Goal: Information Seeking & Learning: Find specific fact

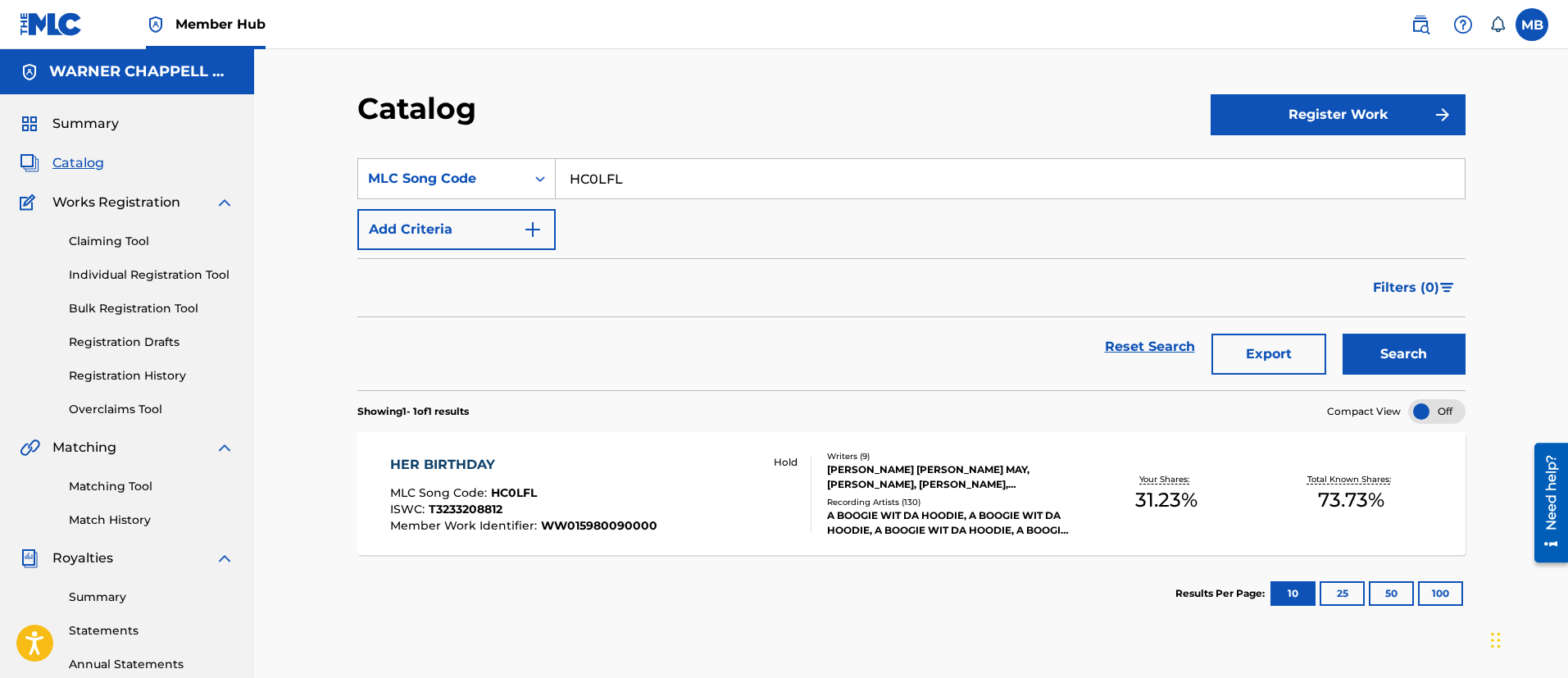
click at [85, 171] on span "Catalog" at bounding box center [77, 163] width 51 height 20
click at [68, 20] on img at bounding box center [51, 23] width 63 height 23
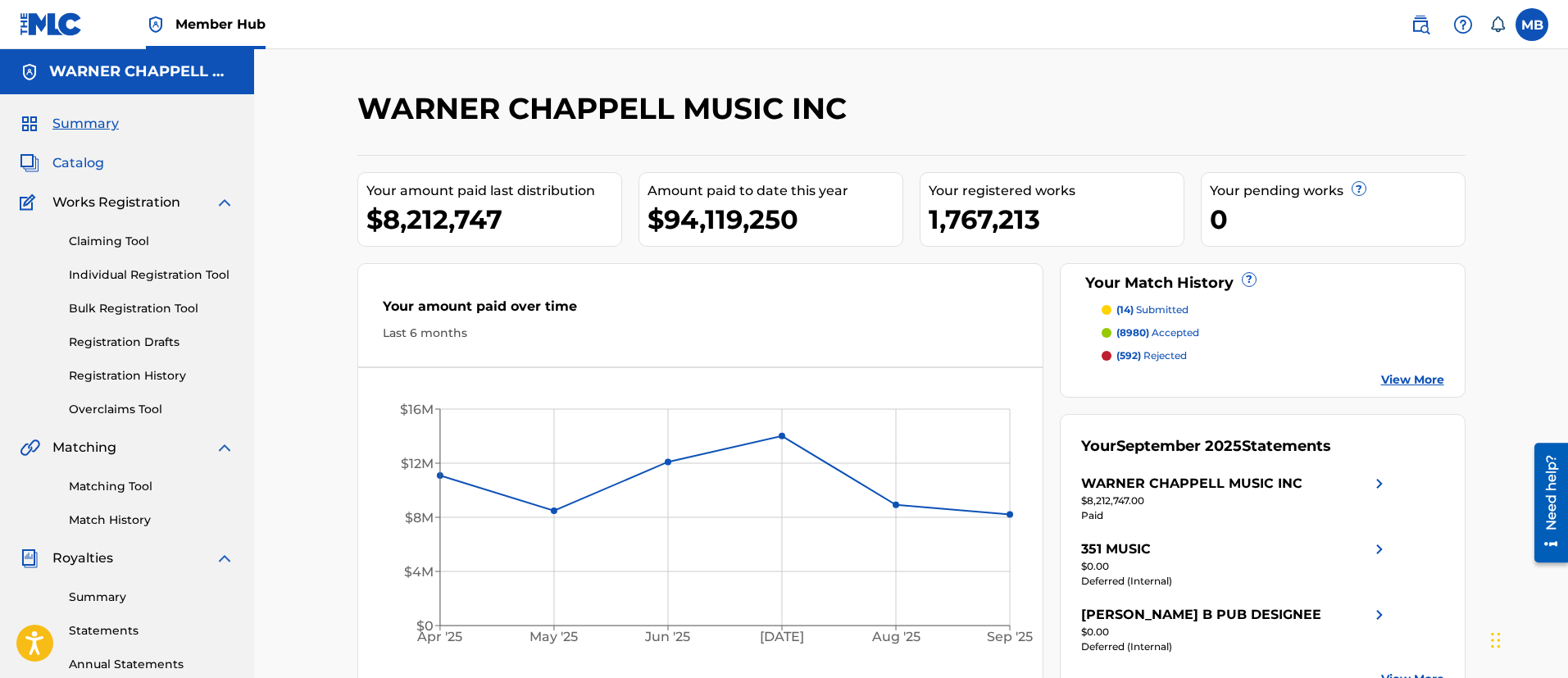
click at [98, 162] on span "Catalog" at bounding box center [77, 163] width 51 height 20
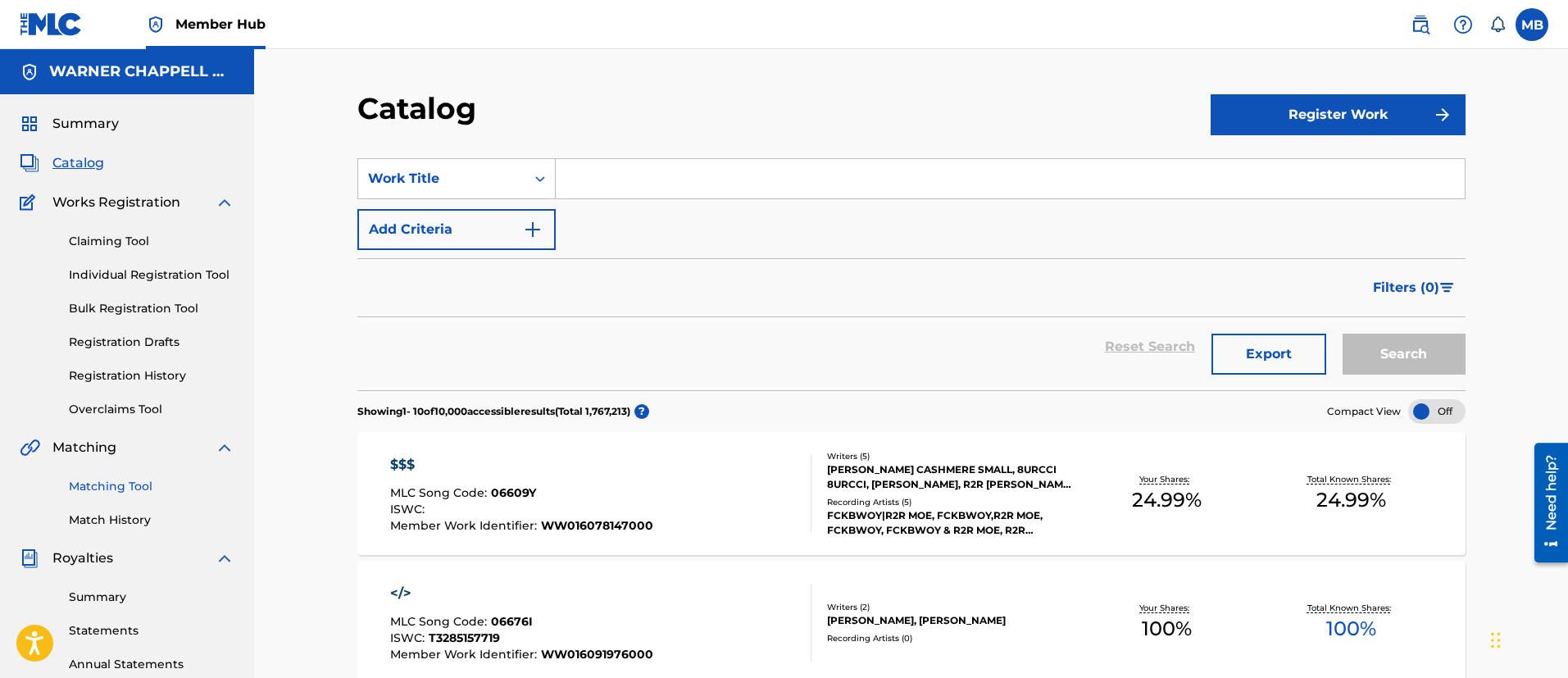
click at [104, 490] on link "Matching Tool" at bounding box center [151, 487] width 165 height 17
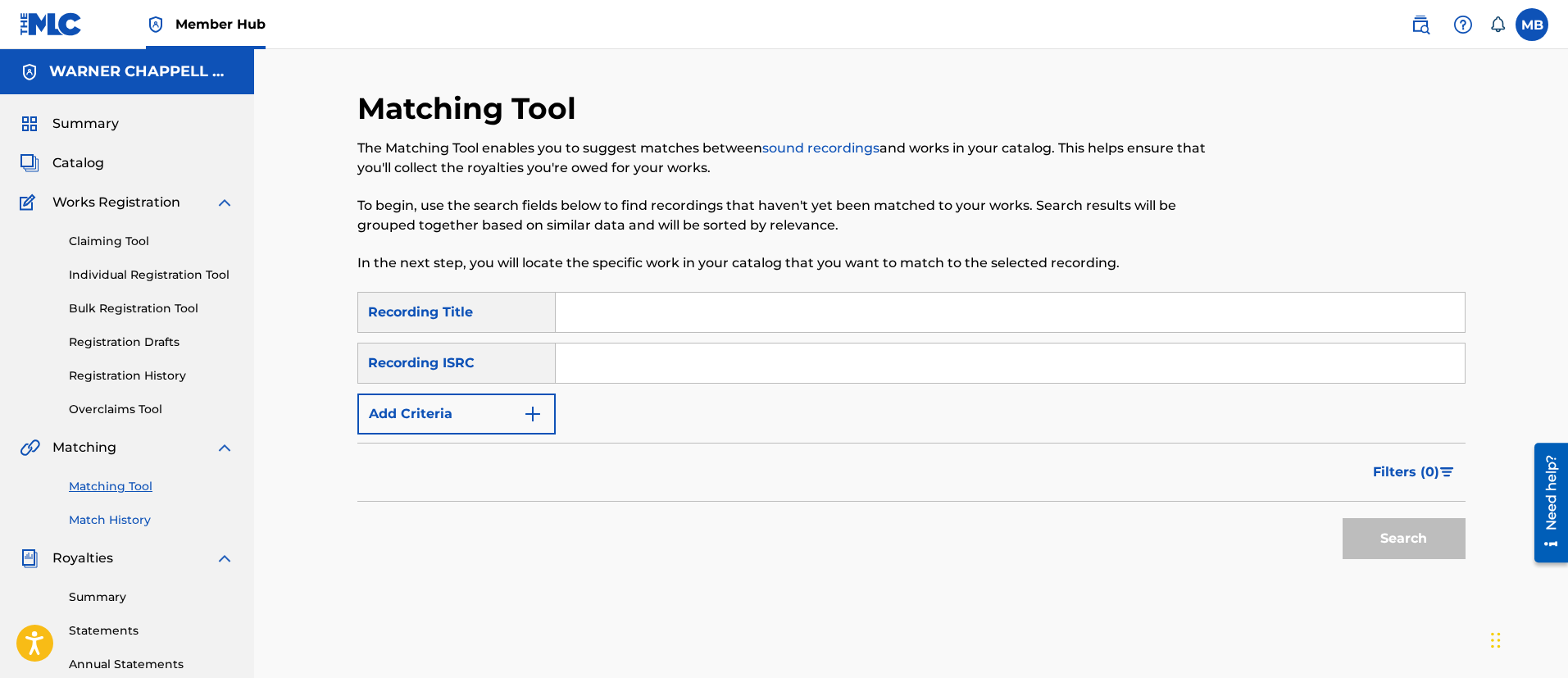
click at [147, 524] on link "Match History" at bounding box center [151, 520] width 165 height 17
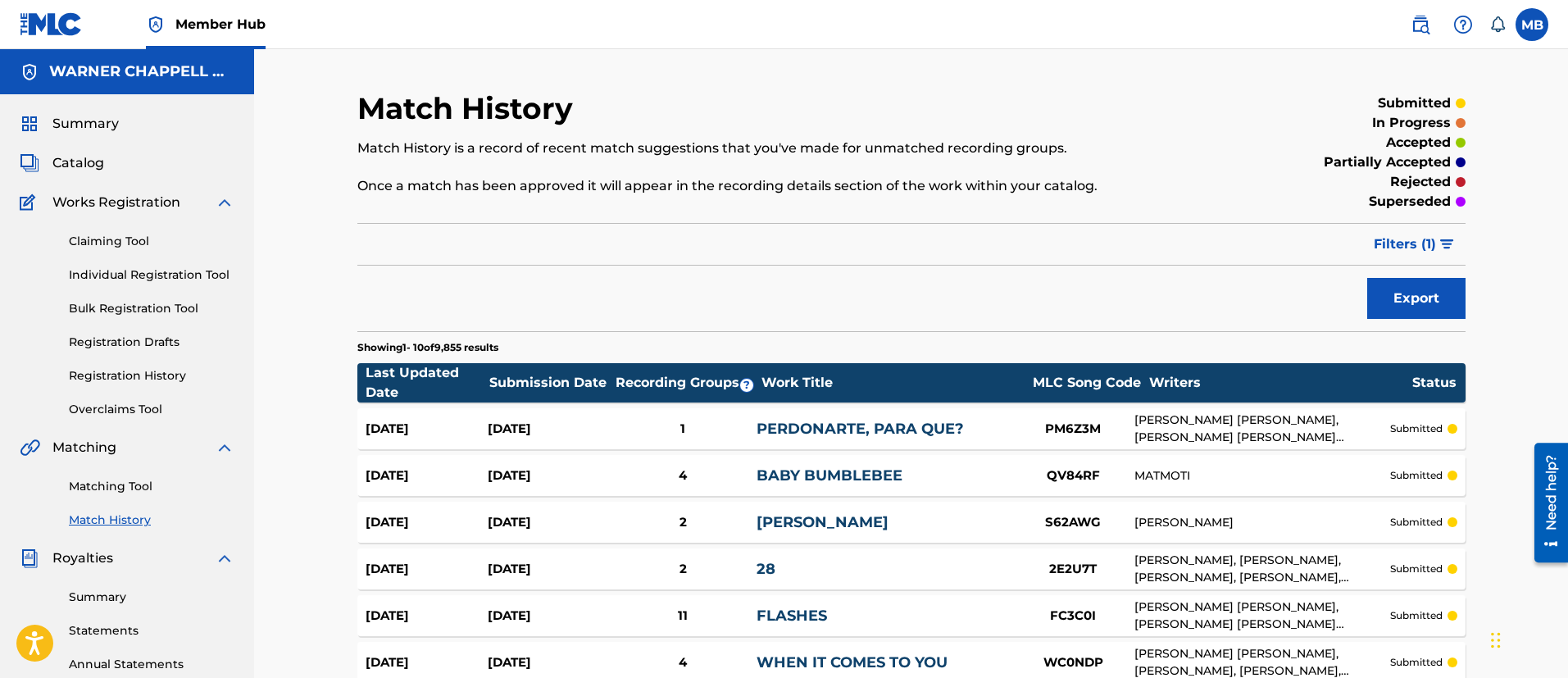
click at [203, 13] on link "Member Hub" at bounding box center [205, 24] width 119 height 49
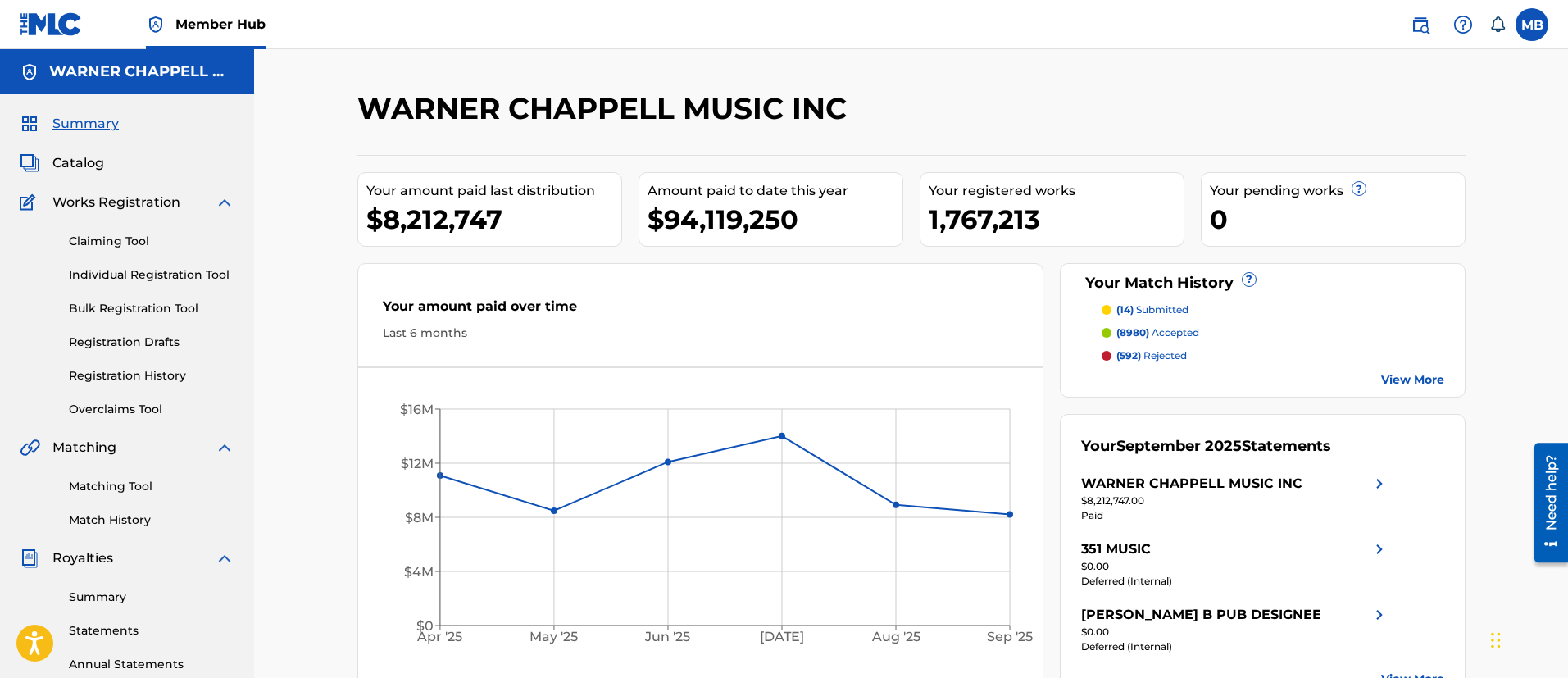
drag, startPoint x: 52, startPoint y: 161, endPoint x: 205, endPoint y: 161, distance: 153.0
click at [52, 161] on span "Catalog" at bounding box center [77, 163] width 51 height 20
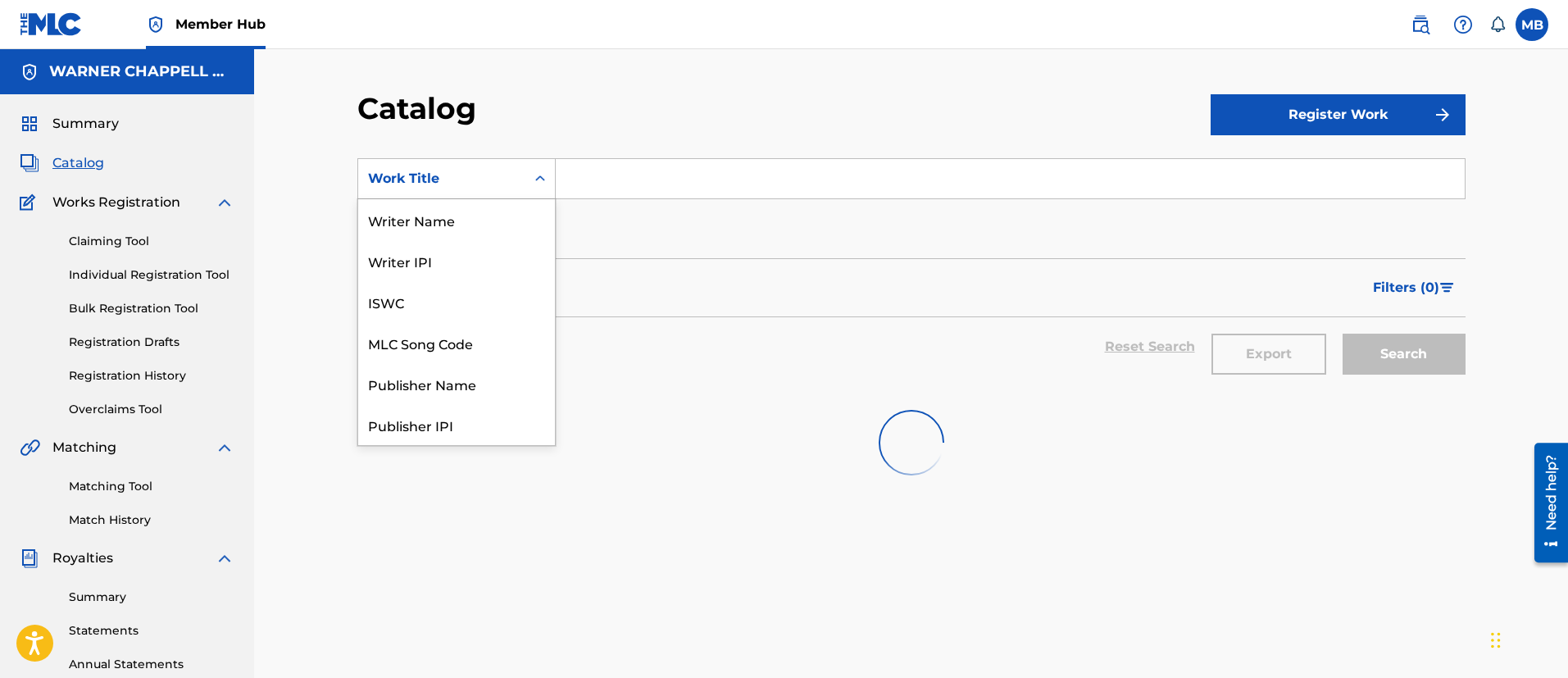
click at [438, 173] on div "Work Title" at bounding box center [441, 178] width 147 height 20
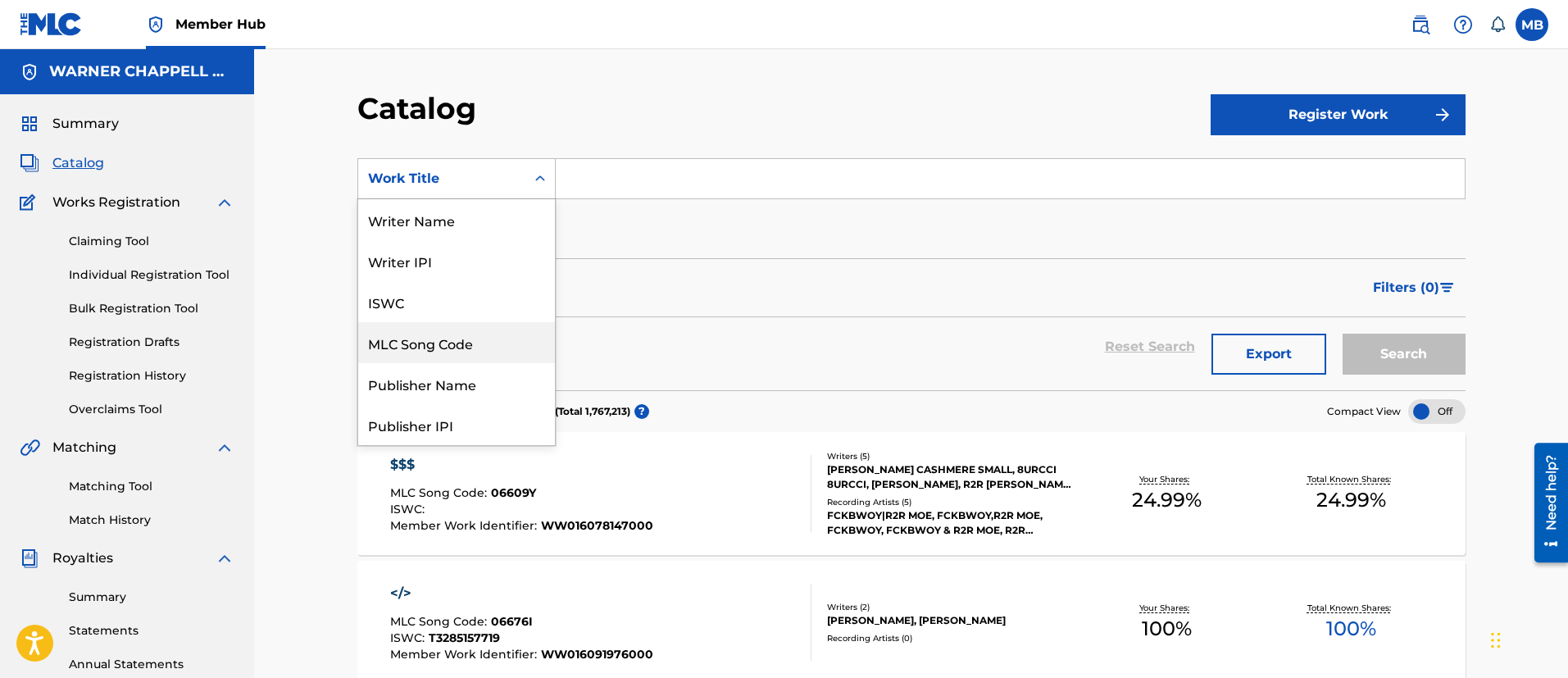
click at [457, 341] on div "MLC Song Code" at bounding box center [456, 342] width 197 height 41
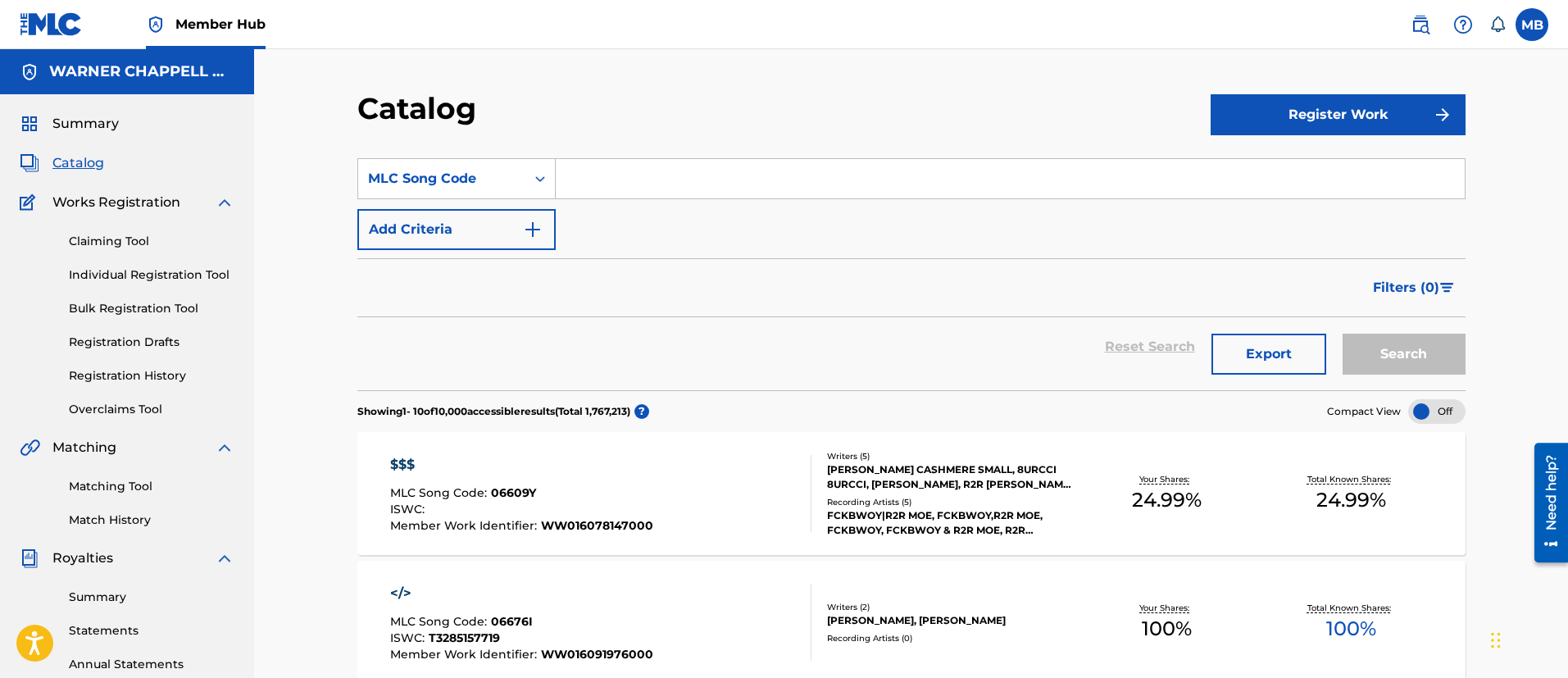
click at [643, 179] on input "Search Form" at bounding box center [1010, 178] width 909 height 39
paste input "O5264X"
type input "O5264X"
click at [1343, 333] on button "Search" at bounding box center [1403, 353] width 123 height 41
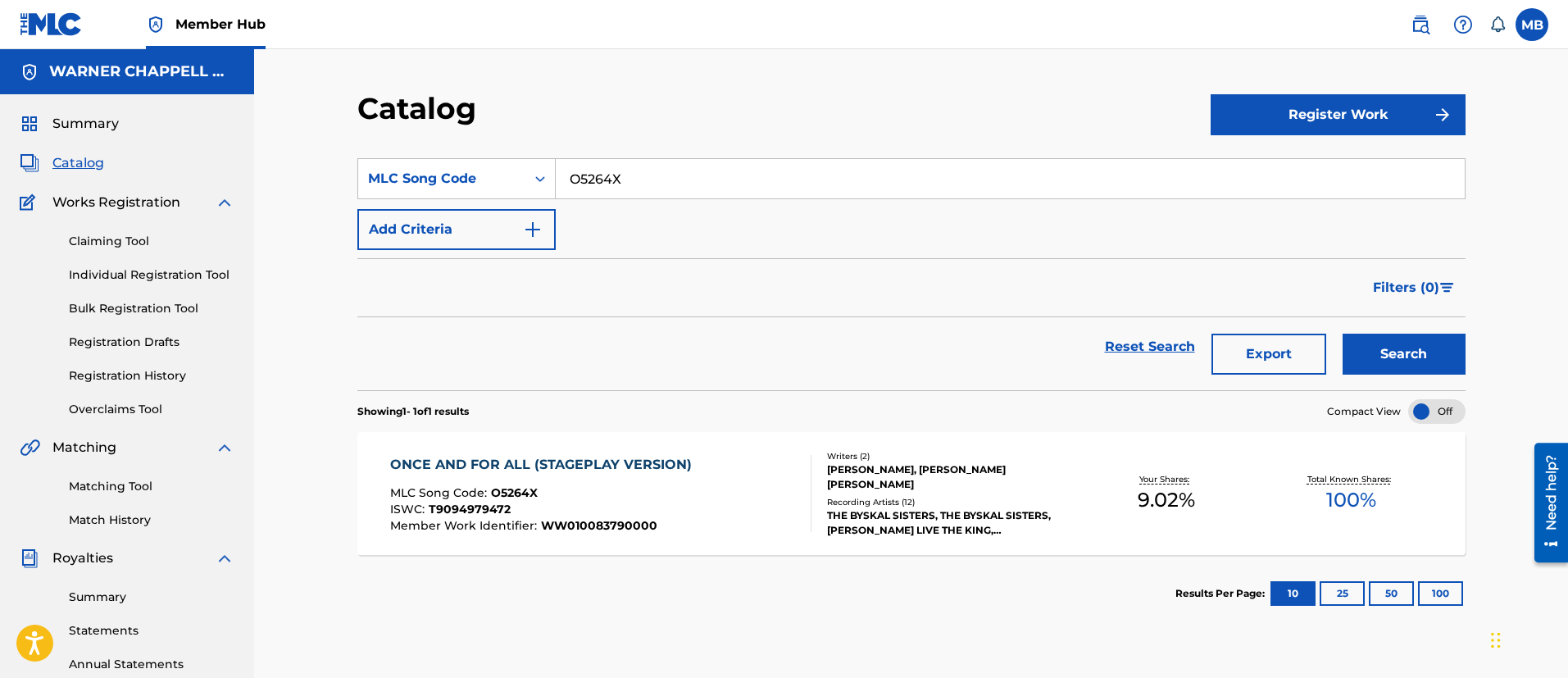
click at [696, 460] on div "ONCE AND FOR ALL (STAGEPLAY VERSION) MLC Song Code : O5264X ISWC : T9094979472 …" at bounding box center [601, 493] width 421 height 77
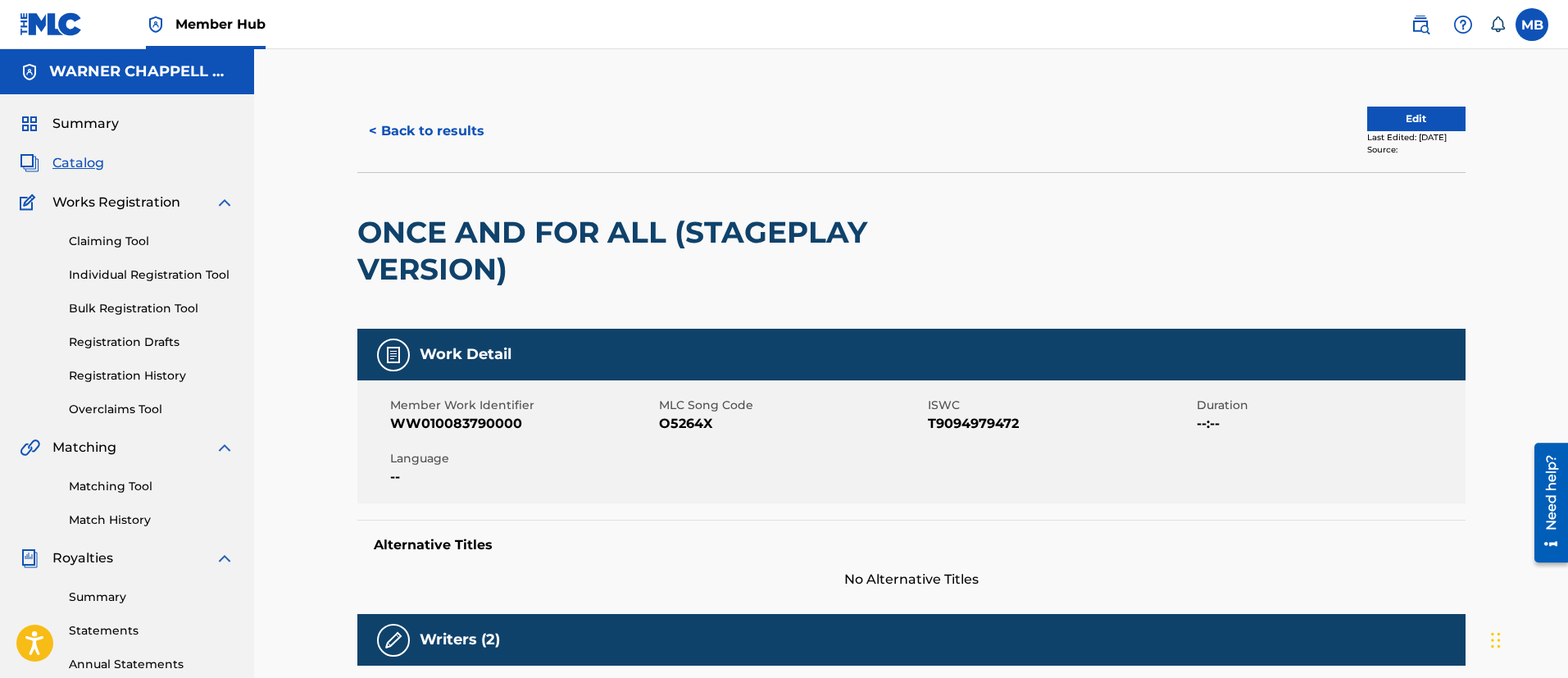
click at [483, 423] on span "WW010083790000" at bounding box center [522, 423] width 265 height 20
copy span "WW010083790000"
click at [449, 138] on button "< Back to results" at bounding box center [426, 131] width 138 height 41
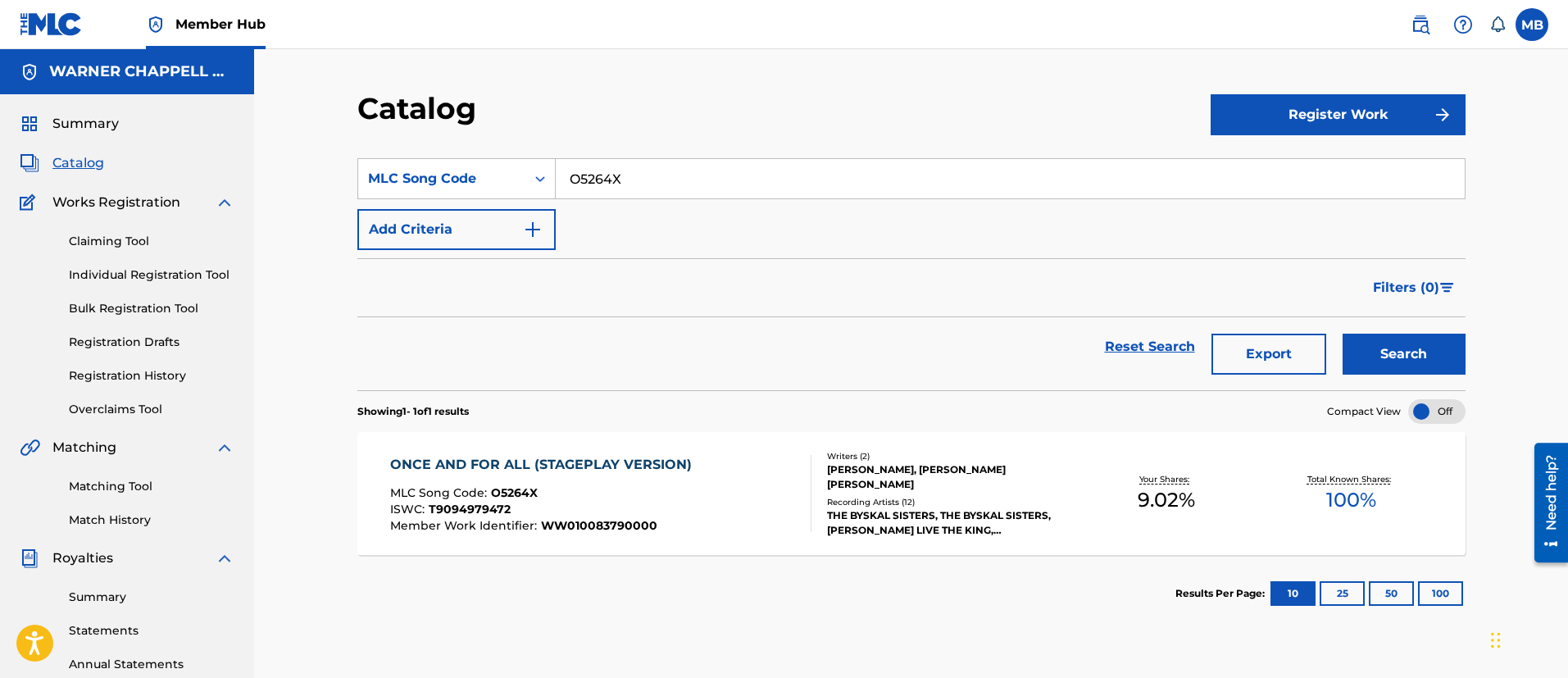
drag, startPoint x: 637, startPoint y: 175, endPoint x: 341, endPoint y: 190, distance: 296.4
click at [347, 193] on div "Catalog Register Work SearchWithCriteria740dad0f-fbf8-424c-8c35-085ba6feec23 ML…" at bounding box center [912, 514] width 1147 height 847
paste input "MB31RC"
click at [1343, 333] on button "Search" at bounding box center [1403, 353] width 123 height 41
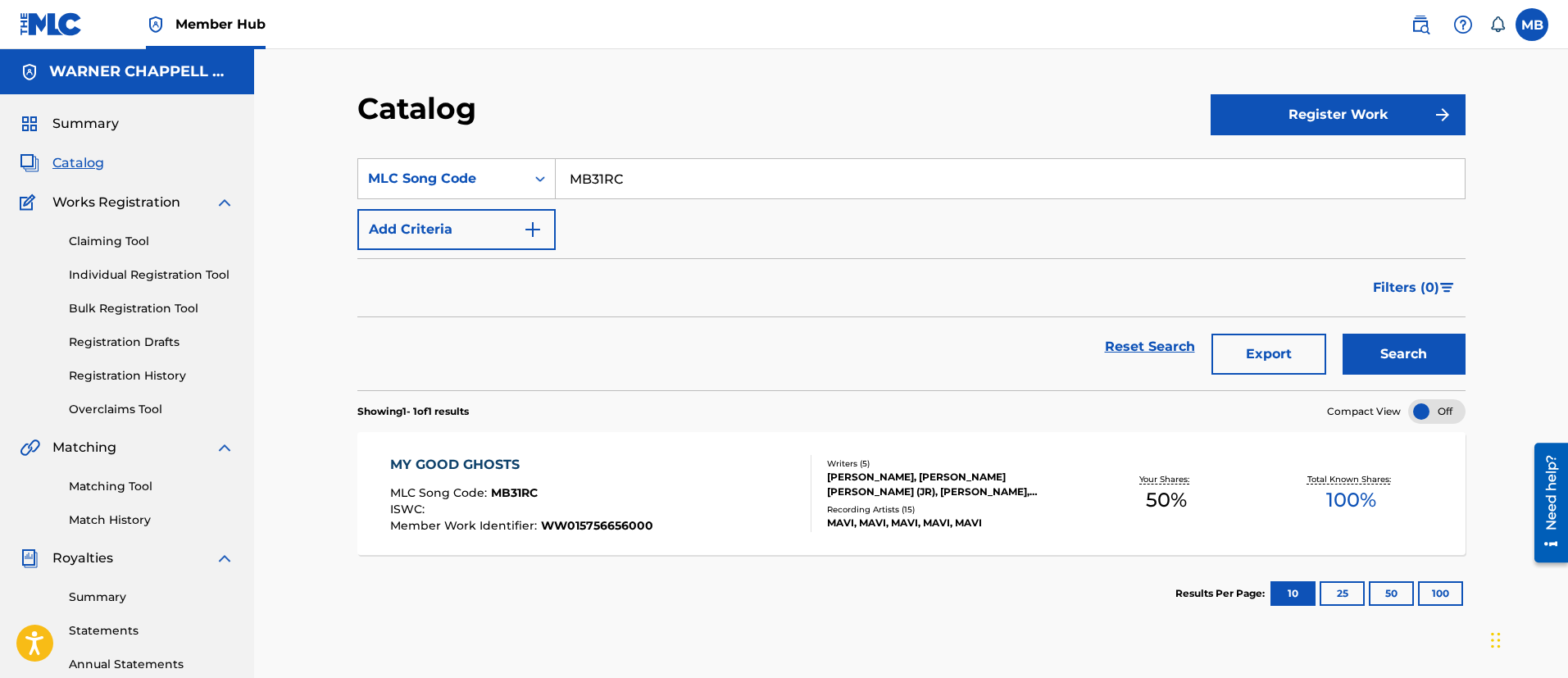
drag, startPoint x: 697, startPoint y: 177, endPoint x: 330, endPoint y: 175, distance: 367.0
click at [332, 177] on div "Catalog Register Work SearchWithCriteria740dad0f-fbf8-424c-8c35-085ba6feec23 ML…" at bounding box center [911, 493] width 1314 height 889
paste input "BA71BR"
type input "BA71BR"
click at [1343, 333] on button "Search" at bounding box center [1403, 353] width 123 height 41
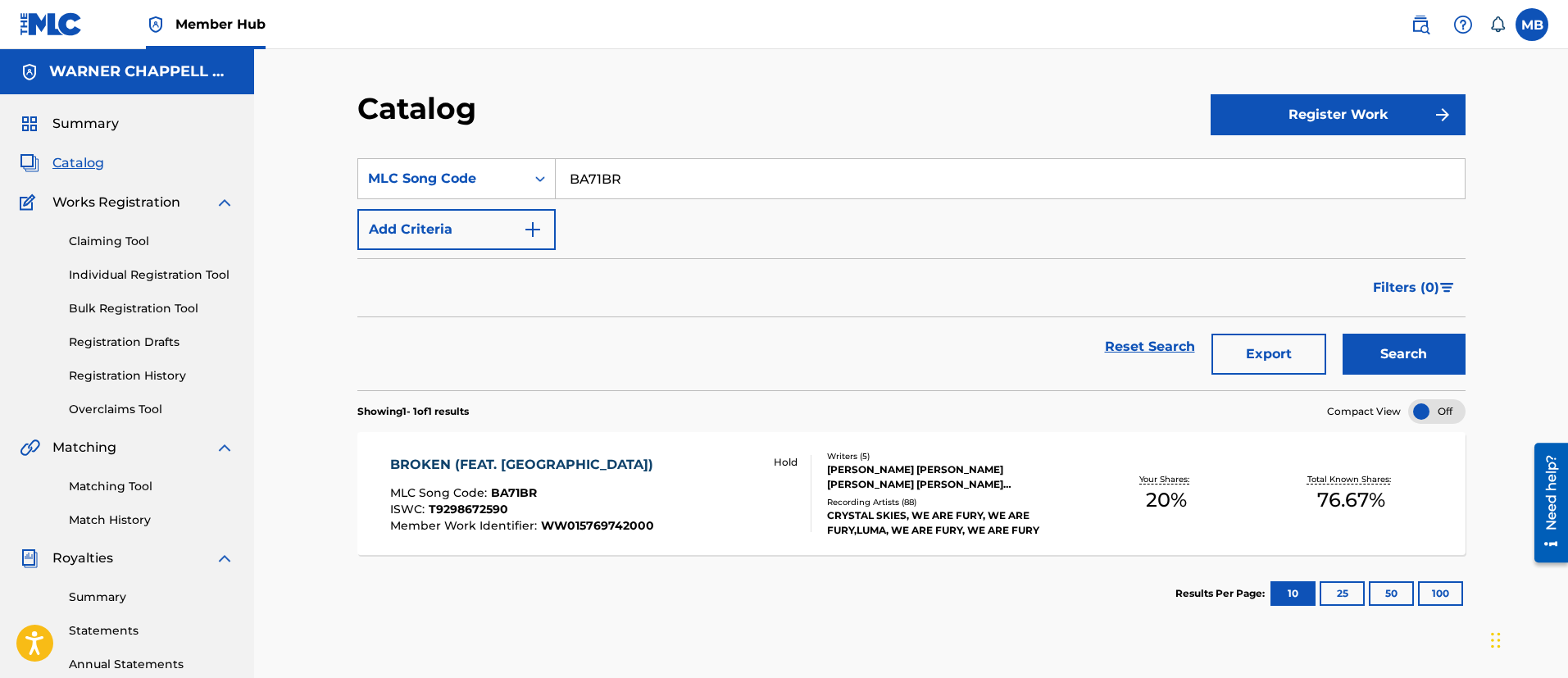
click at [587, 472] on div "BROKEN (FEAT. [GEOGRAPHIC_DATA])" at bounding box center [526, 465] width 272 height 20
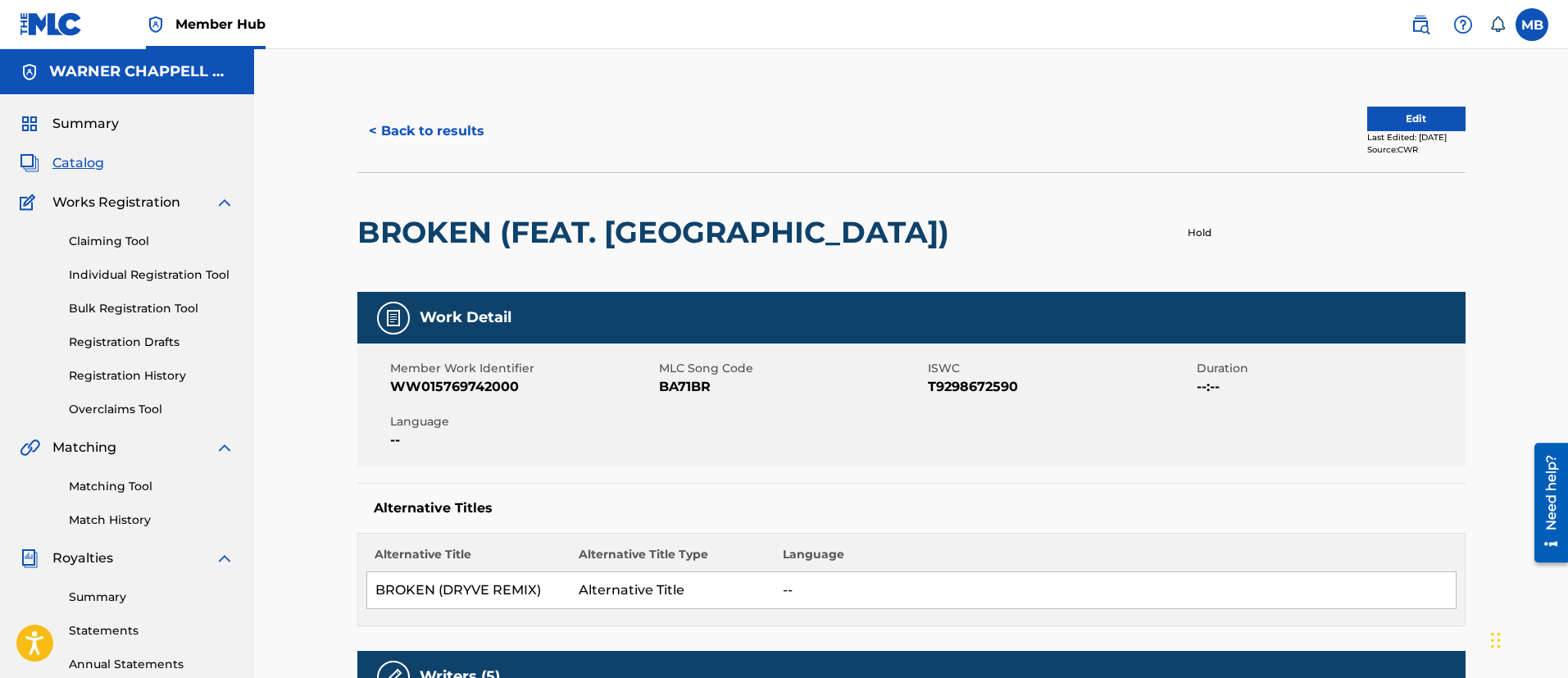
click at [494, 386] on span "WW015769742000" at bounding box center [522, 386] width 265 height 20
copy span "WW015769742000"
click at [204, 15] on span "Member Hub" at bounding box center [220, 24] width 91 height 19
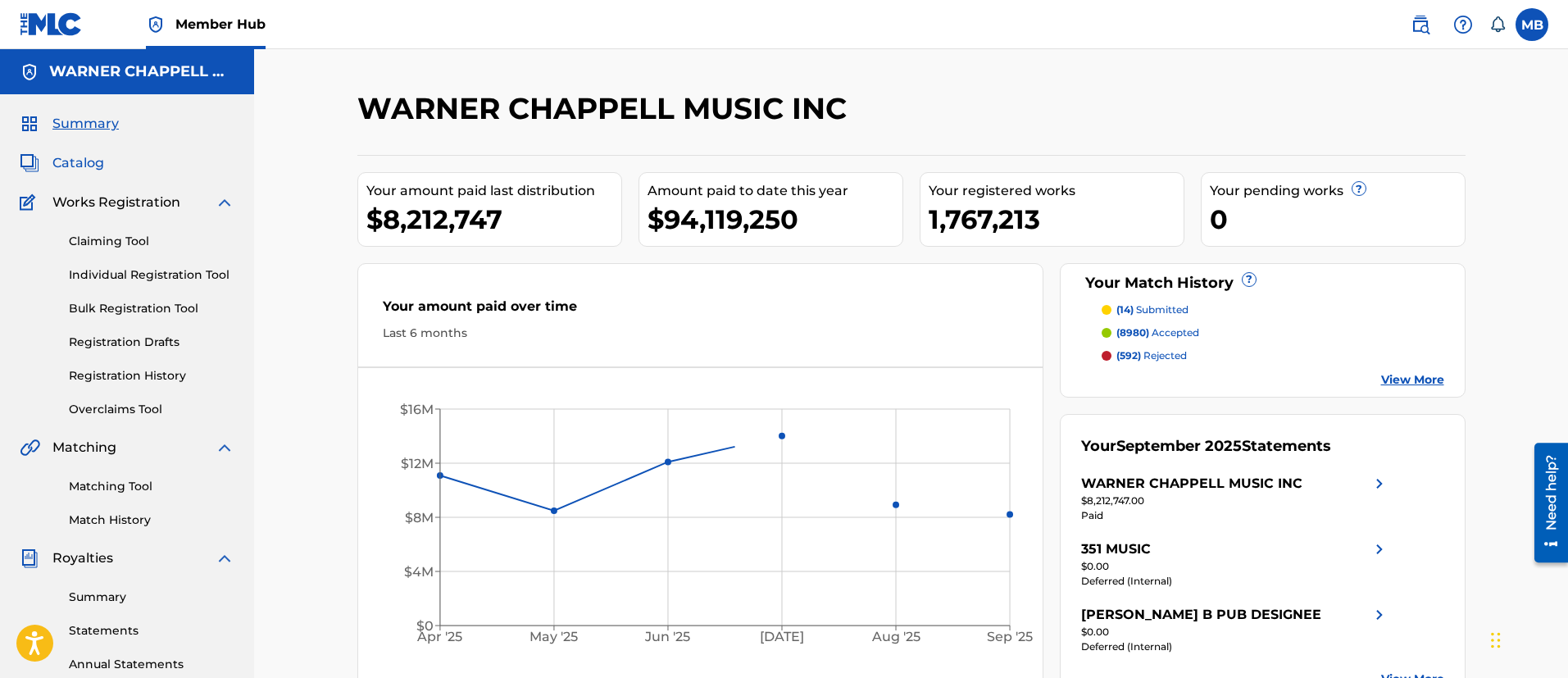
click at [91, 156] on span "Catalog" at bounding box center [77, 163] width 51 height 20
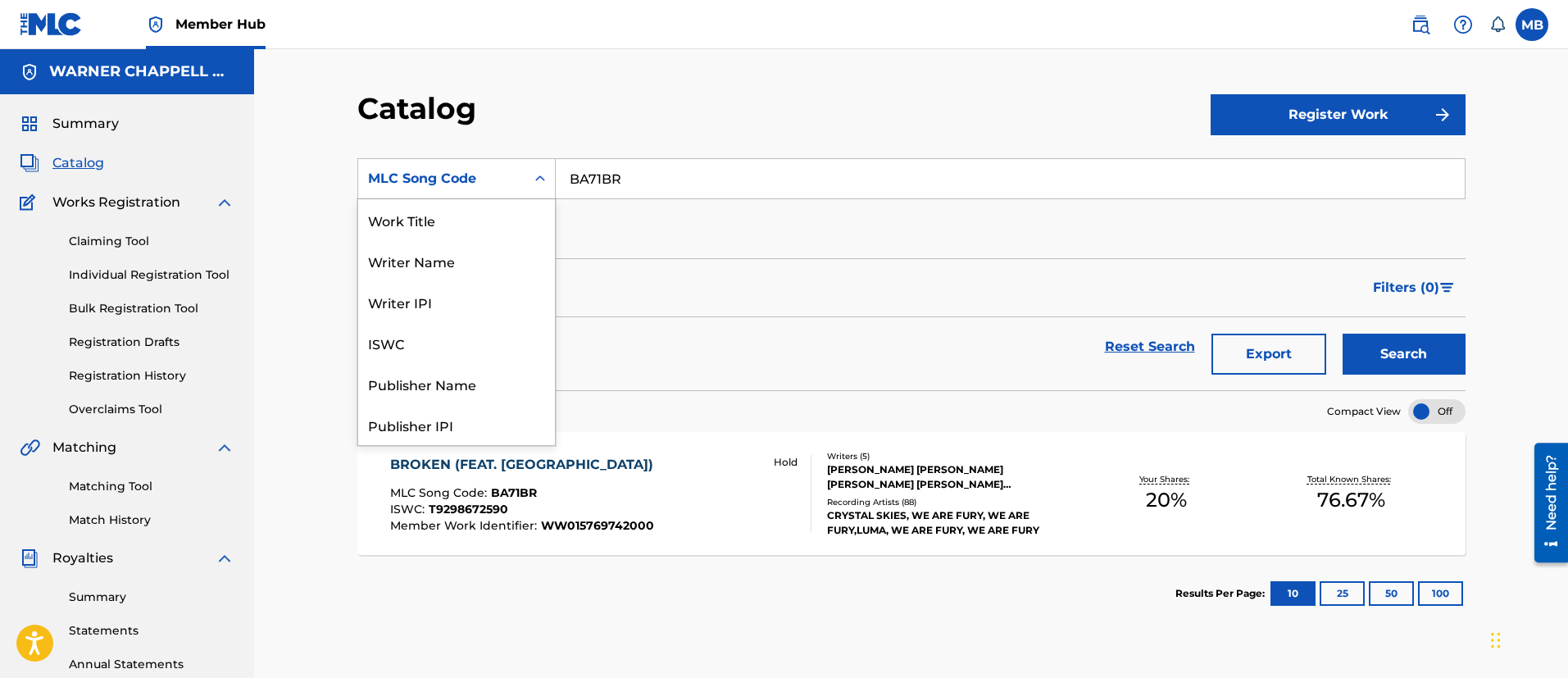
click at [452, 177] on div "MLC Song Code" at bounding box center [441, 178] width 147 height 20
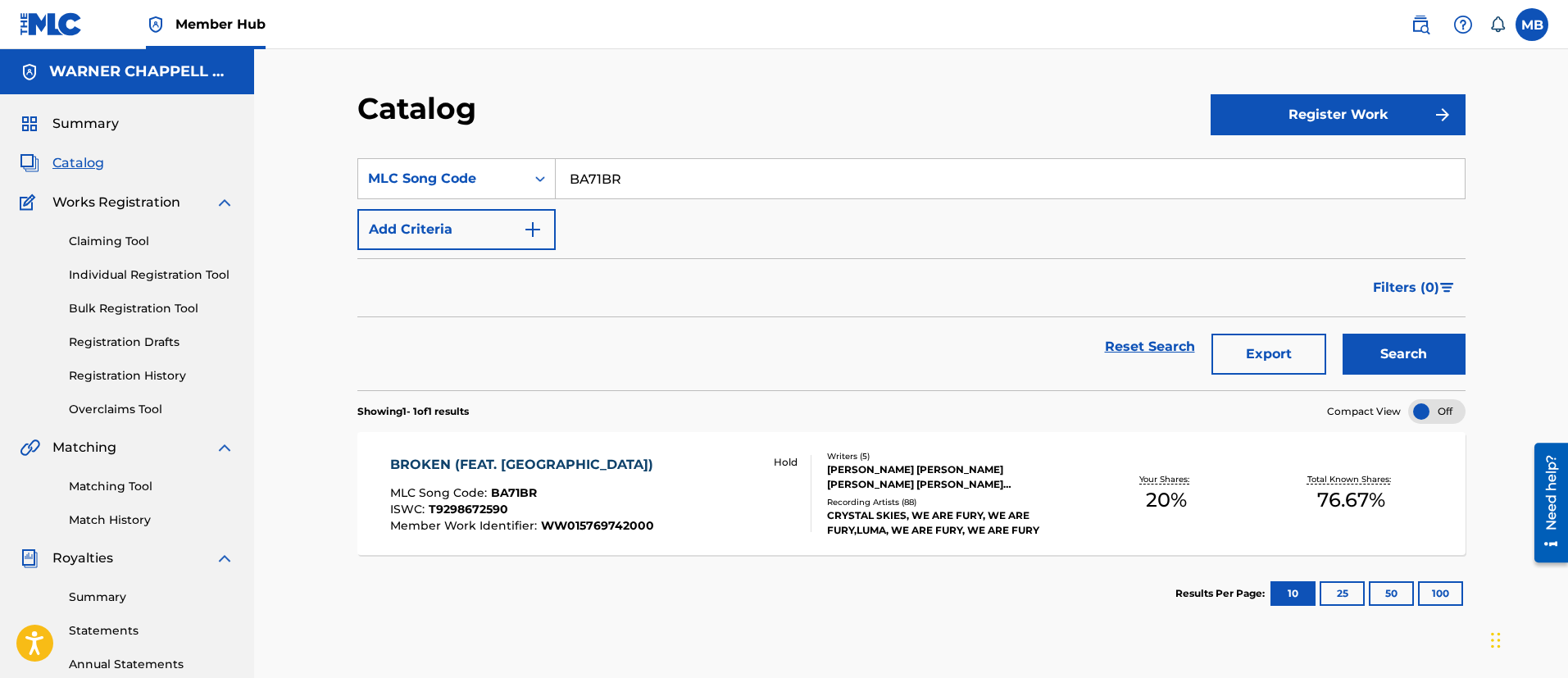
drag, startPoint x: 724, startPoint y: 173, endPoint x: 164, endPoint y: 153, distance: 560.4
click at [189, 162] on main "[PERSON_NAME] MUSIC INC Summary Catalog Works Registration Claiming Tool Indivi…" at bounding box center [784, 493] width 1568 height 889
paste input "T52WHW"
type input "T52WHW"
click at [1343, 333] on button "Search" at bounding box center [1403, 353] width 123 height 41
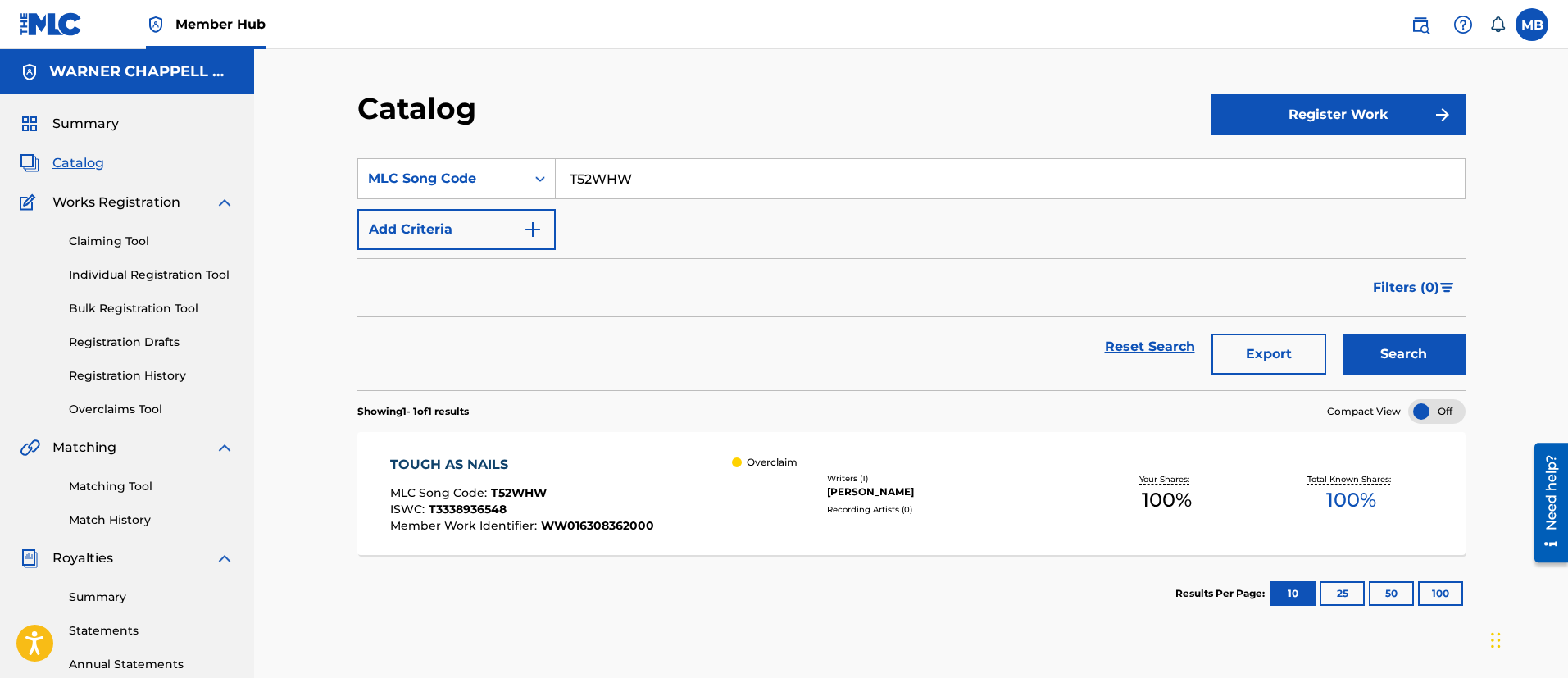
click at [616, 471] on div "TOUGH AS NAILS" at bounding box center [522, 465] width 264 height 20
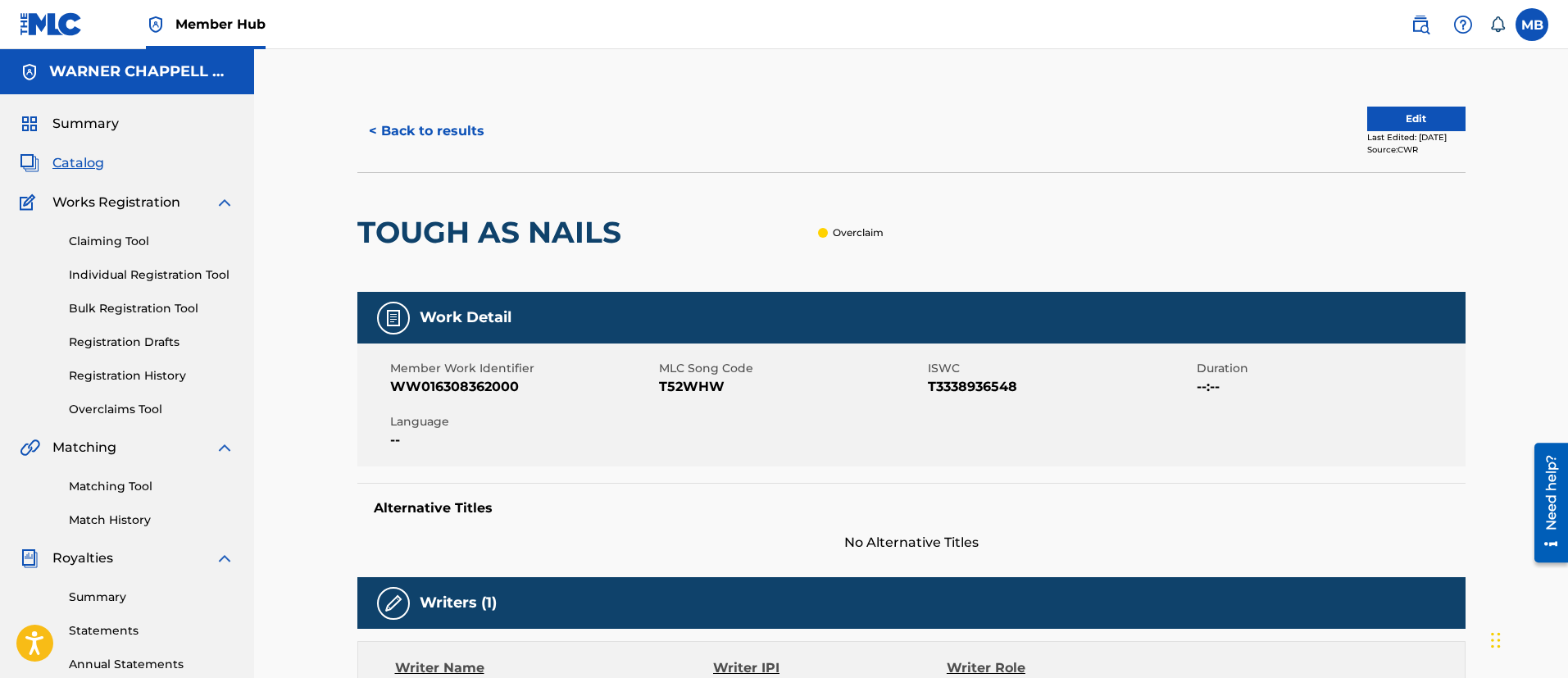
click at [456, 380] on span "WW016308362000" at bounding box center [522, 386] width 265 height 20
copy span "WW016308362000"
drag, startPoint x: 1425, startPoint y: 21, endPoint x: 1410, endPoint y: 30, distance: 17.5
click at [1425, 21] on img at bounding box center [1420, 24] width 20 height 20
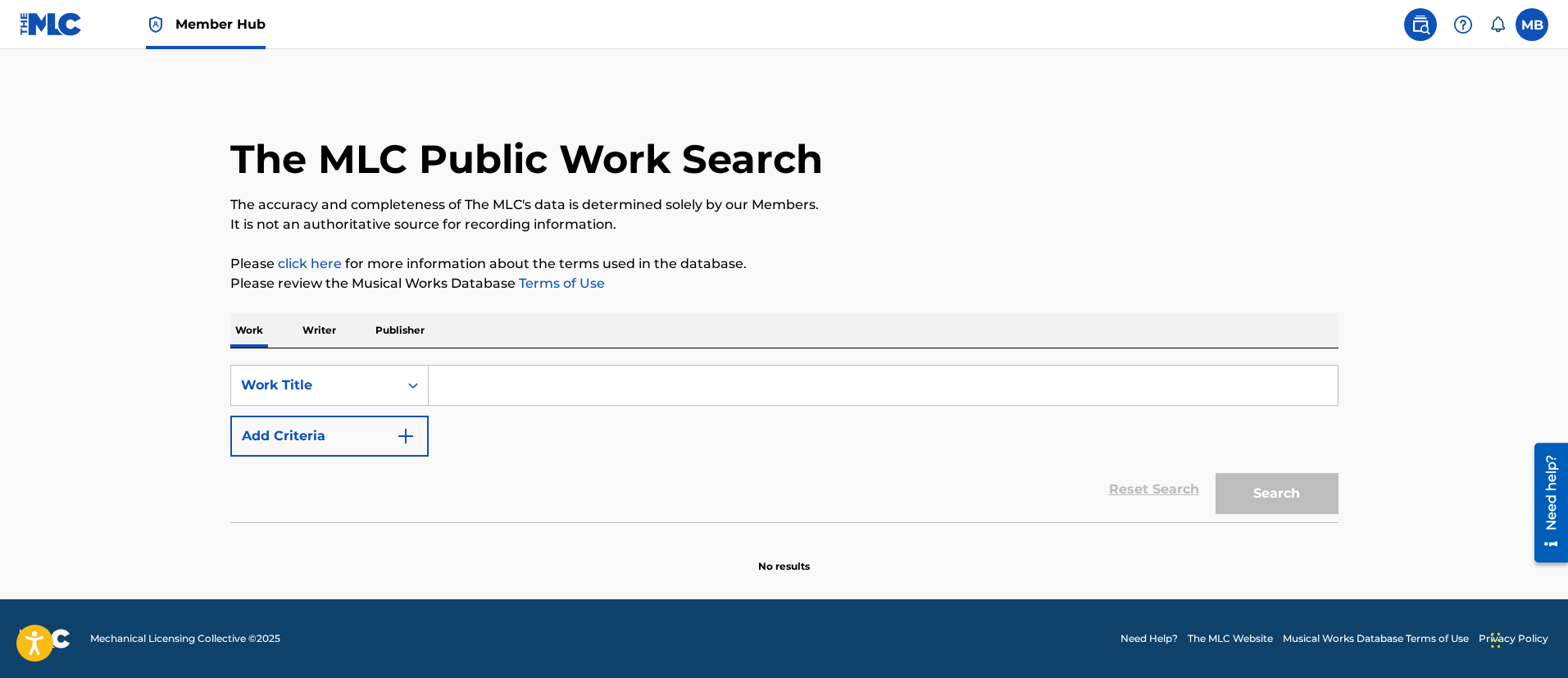
click at [549, 371] on input "Search Form" at bounding box center [883, 385] width 909 height 39
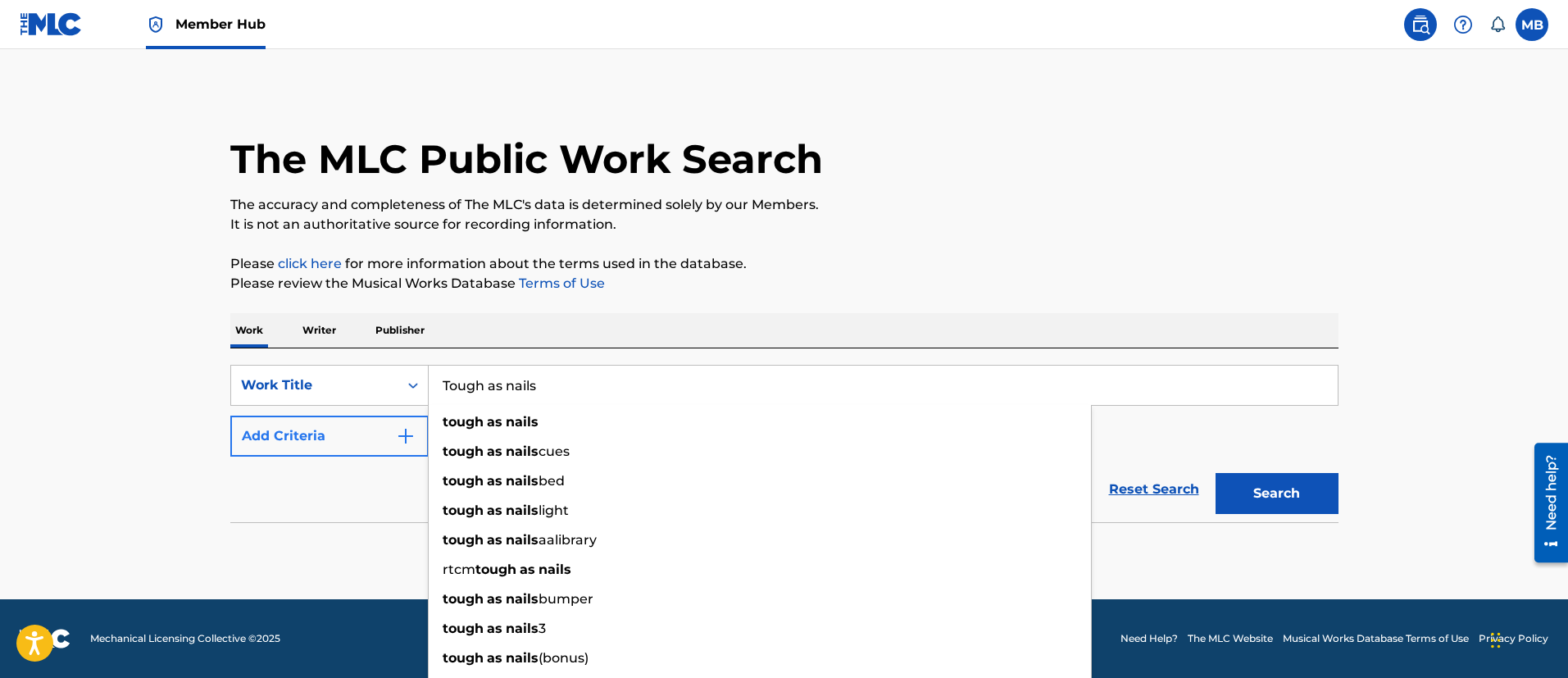
type input "Tough as nails"
click at [273, 445] on button "Add Criteria" at bounding box center [330, 435] width 199 height 41
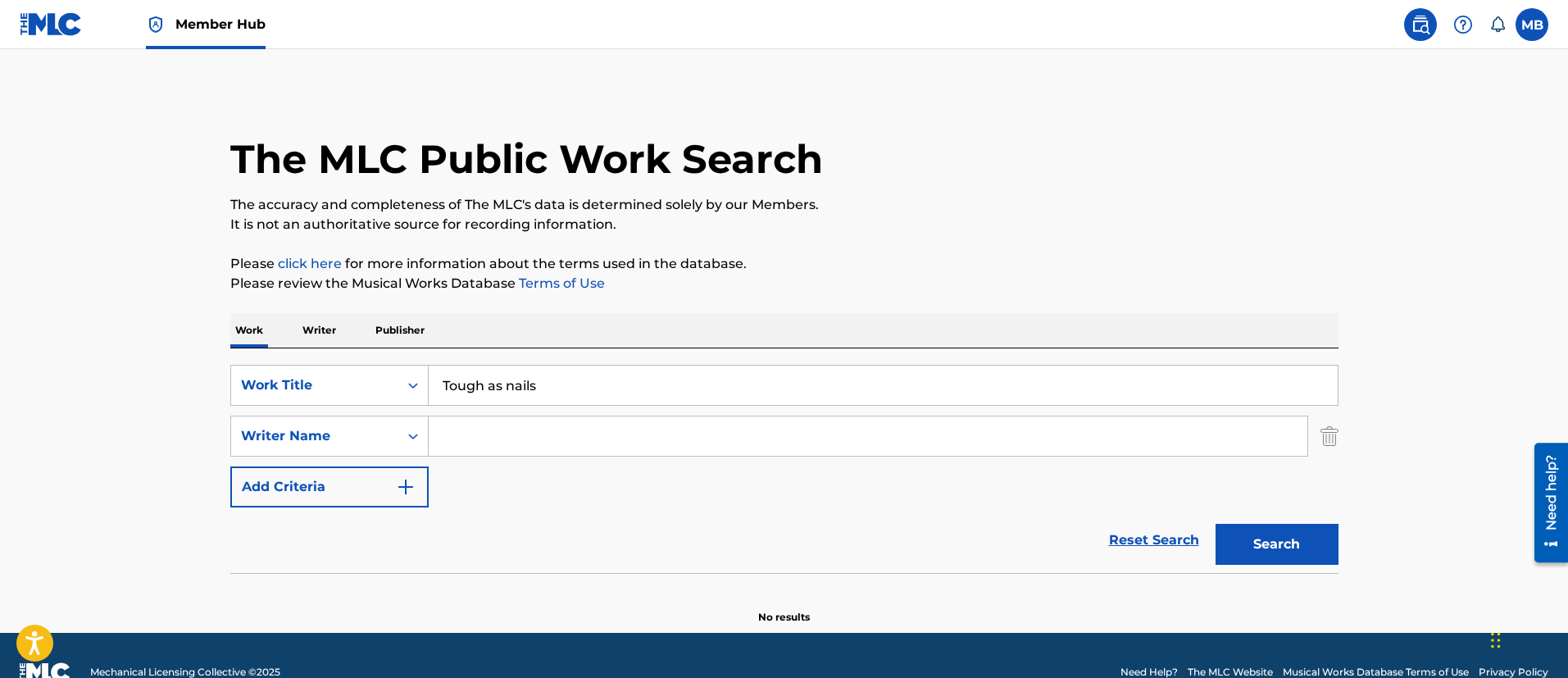
click at [569, 439] on input "Search Form" at bounding box center [867, 435] width 878 height 39
type input "O"
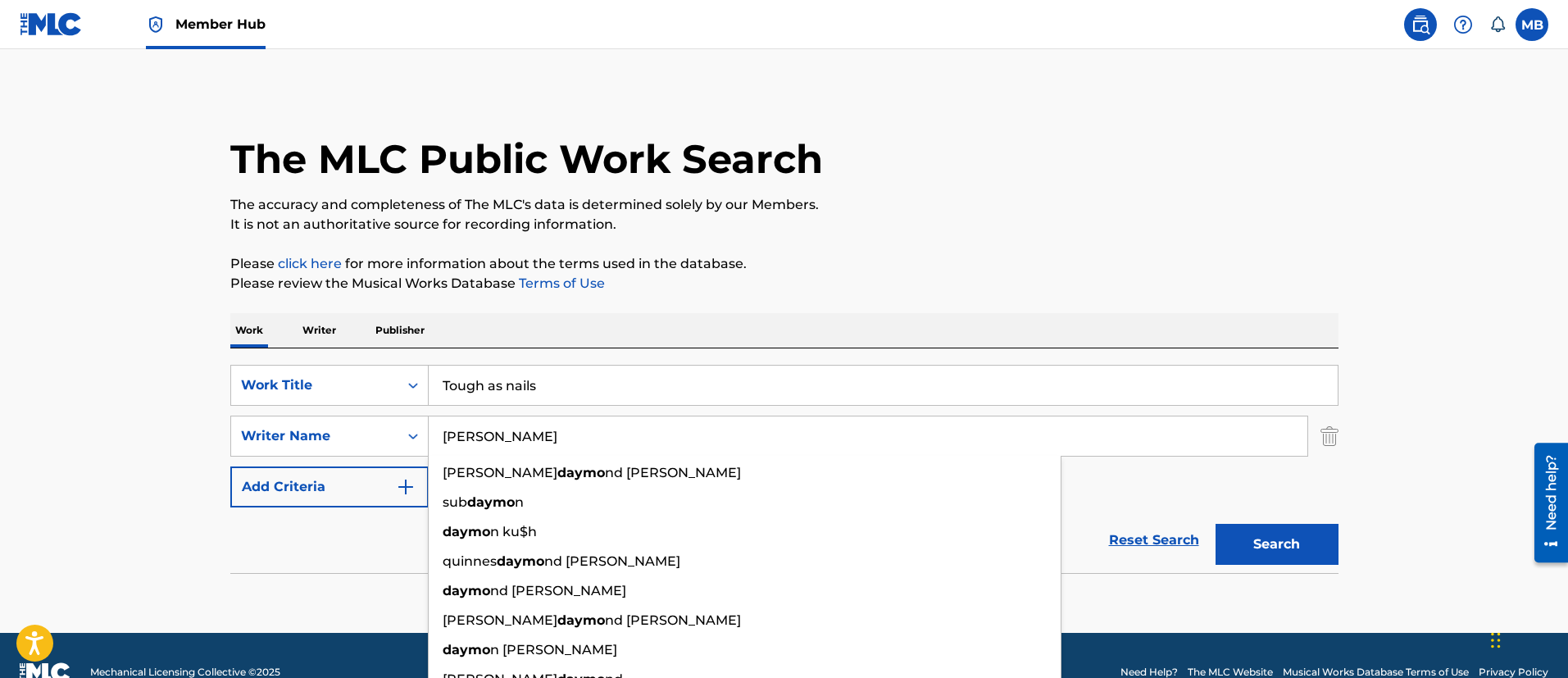
type input "[PERSON_NAME]"
click at [1215, 524] on button "Search" at bounding box center [1276, 544] width 123 height 41
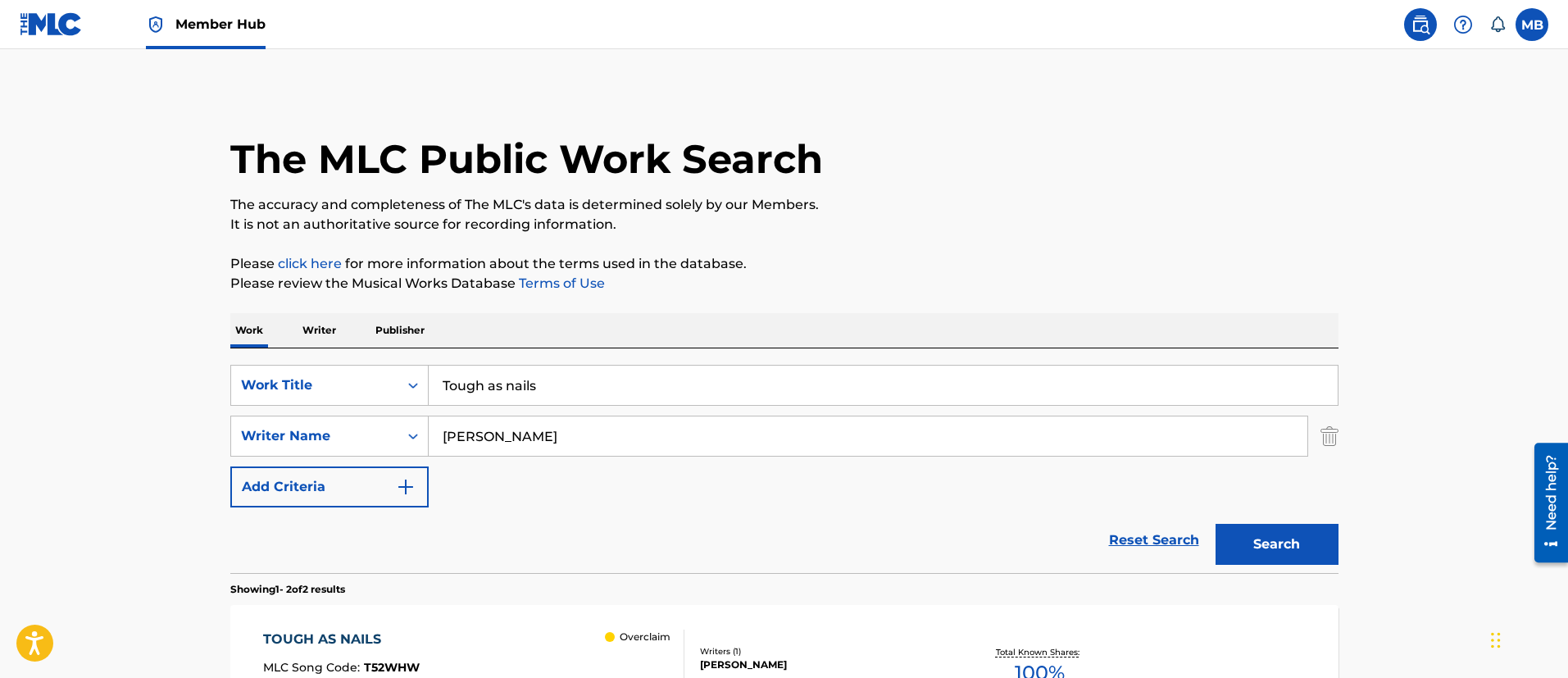
scroll to position [343, 0]
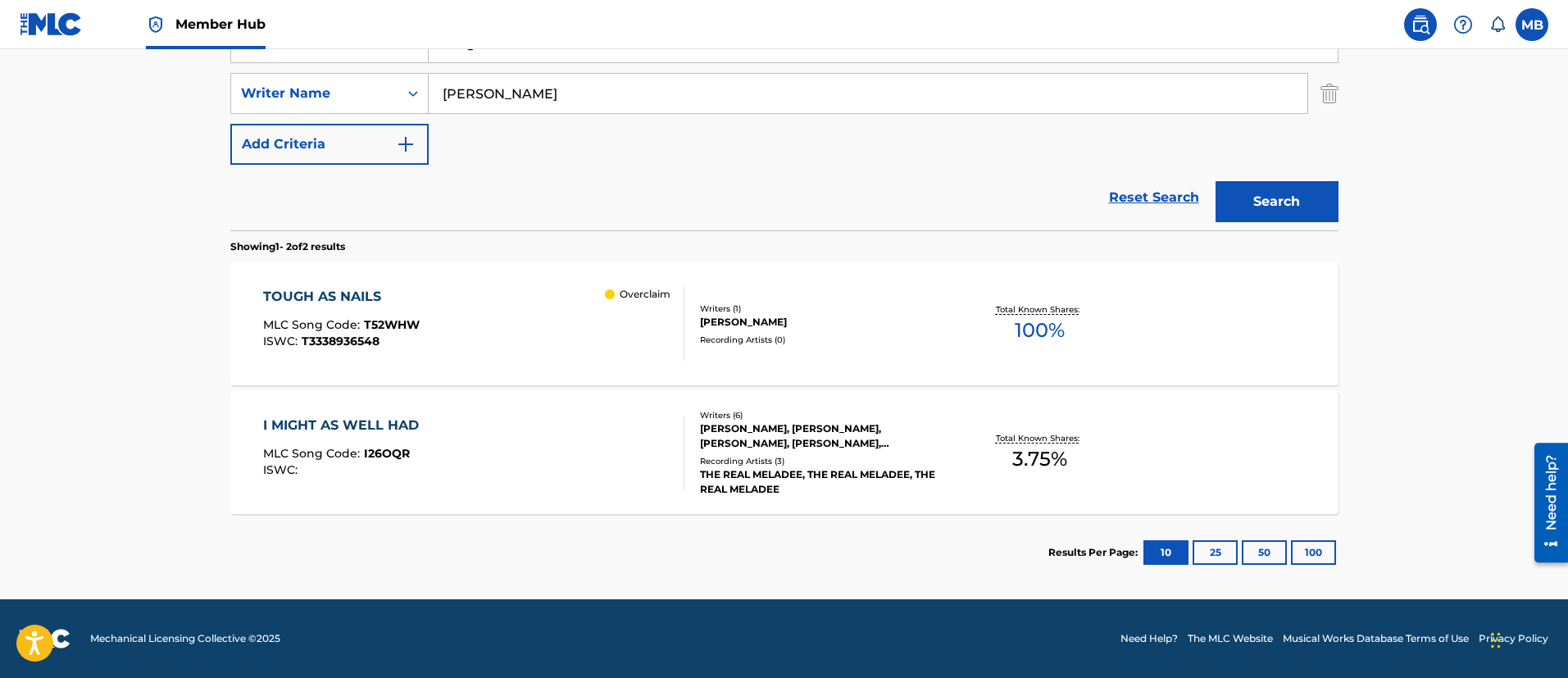
click at [548, 351] on div "TOUGH AS NAILS MLC Song Code : T52WHW ISWC : T3338936548 Overclaim" at bounding box center [474, 324] width 421 height 74
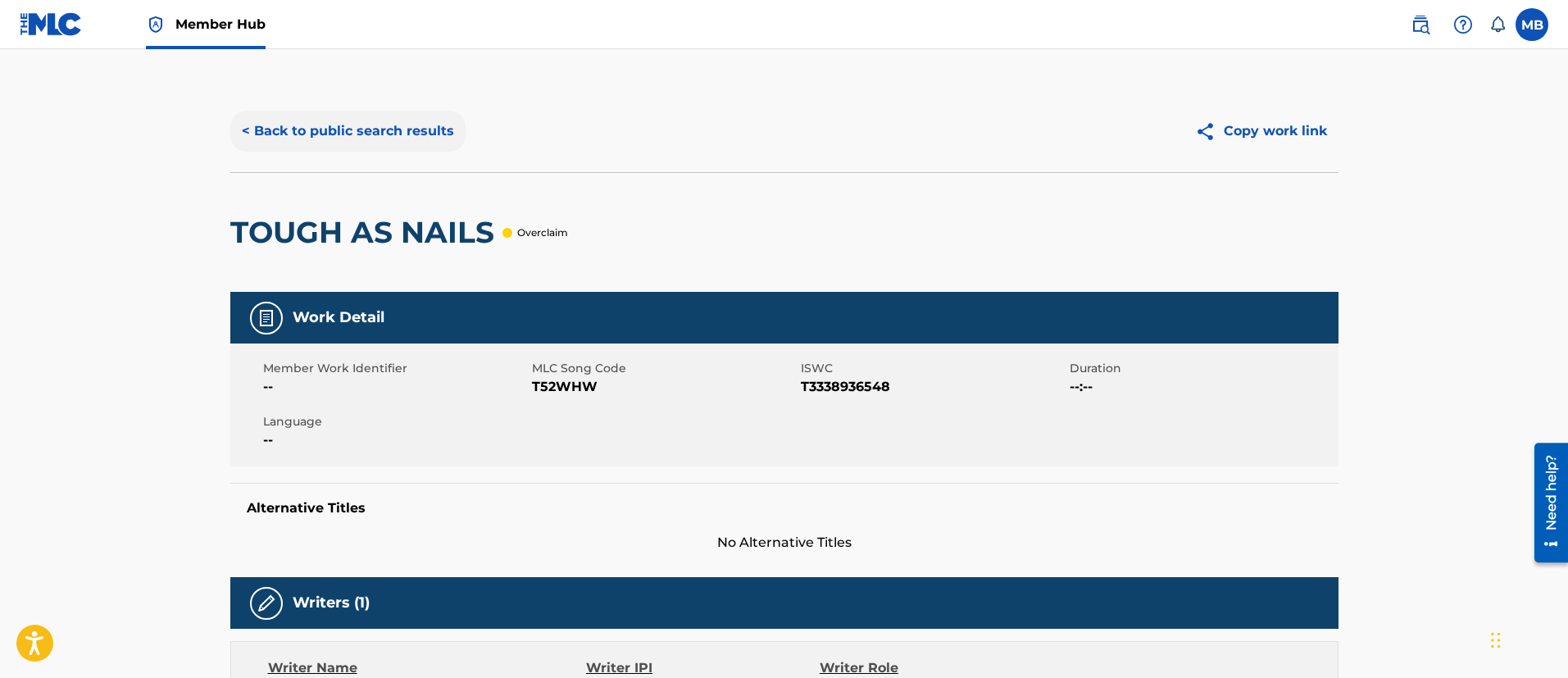
click at [373, 111] on button "< Back to public search results" at bounding box center [348, 131] width 235 height 41
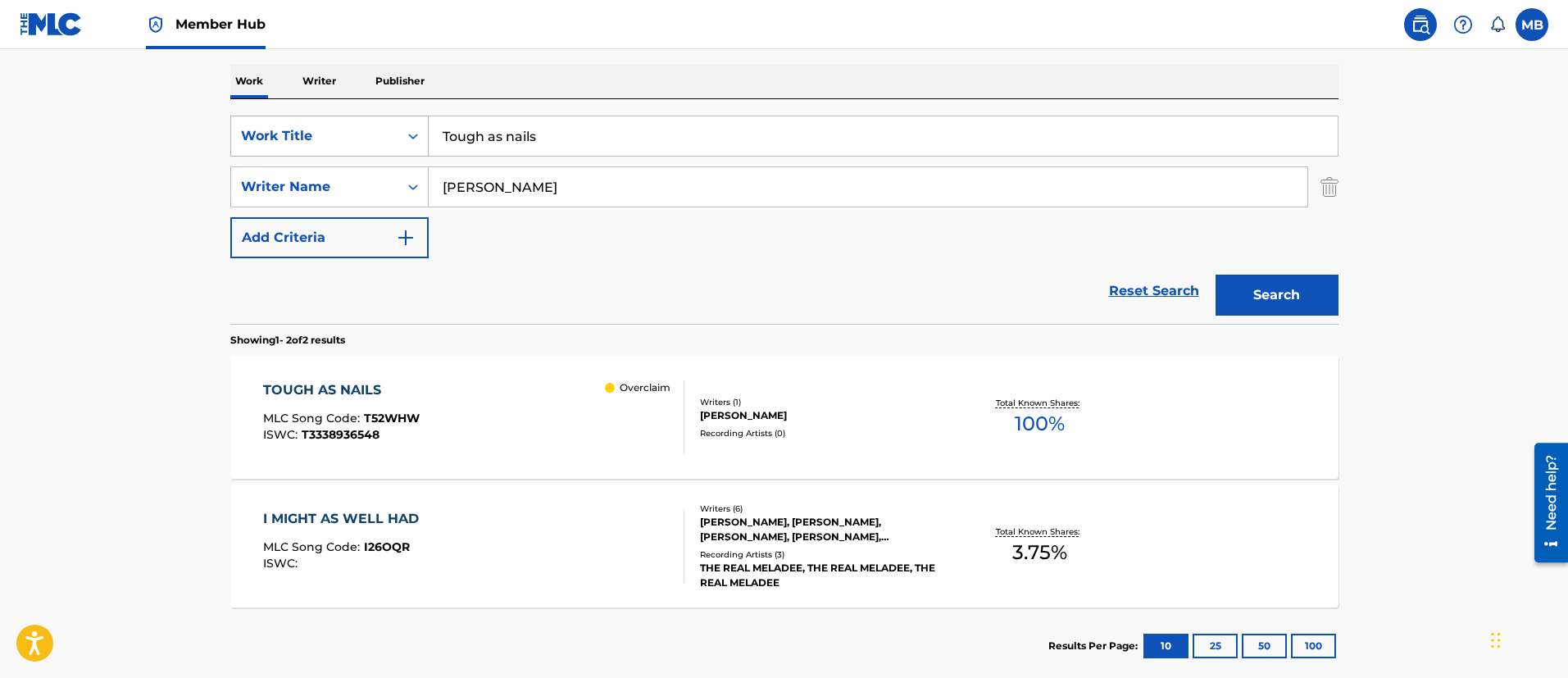
click at [324, 147] on div "Work Title" at bounding box center [314, 136] width 167 height 31
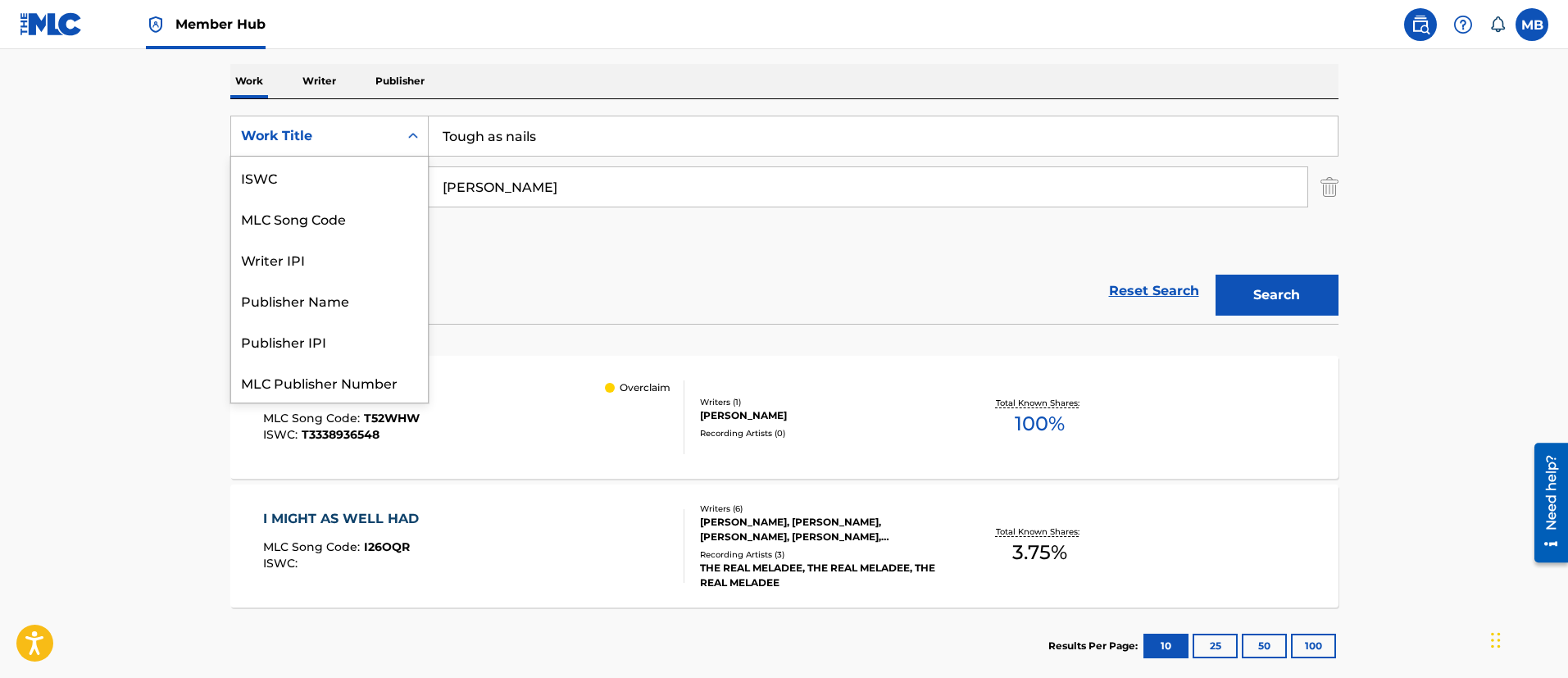
scroll to position [41, 0]
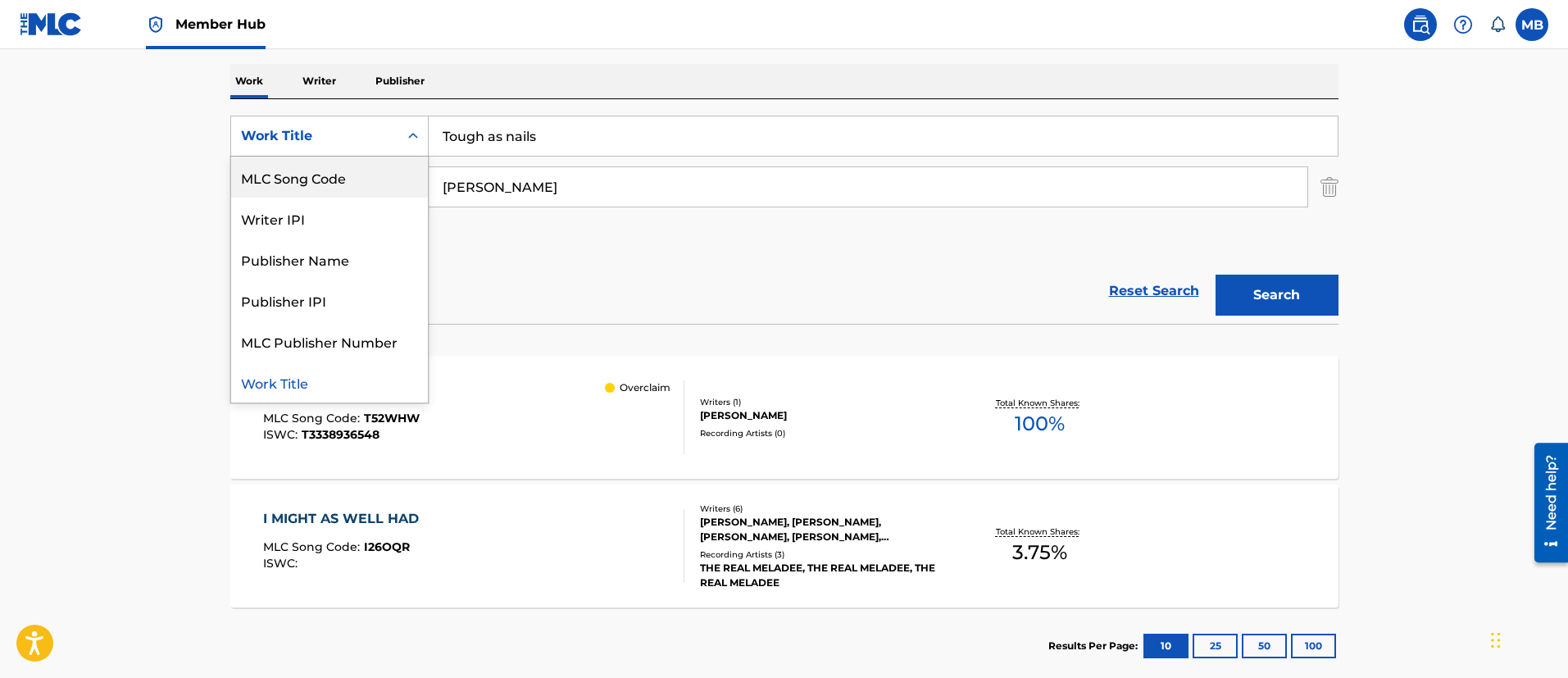
click at [323, 188] on div "MLC Song Code" at bounding box center [329, 177] width 197 height 41
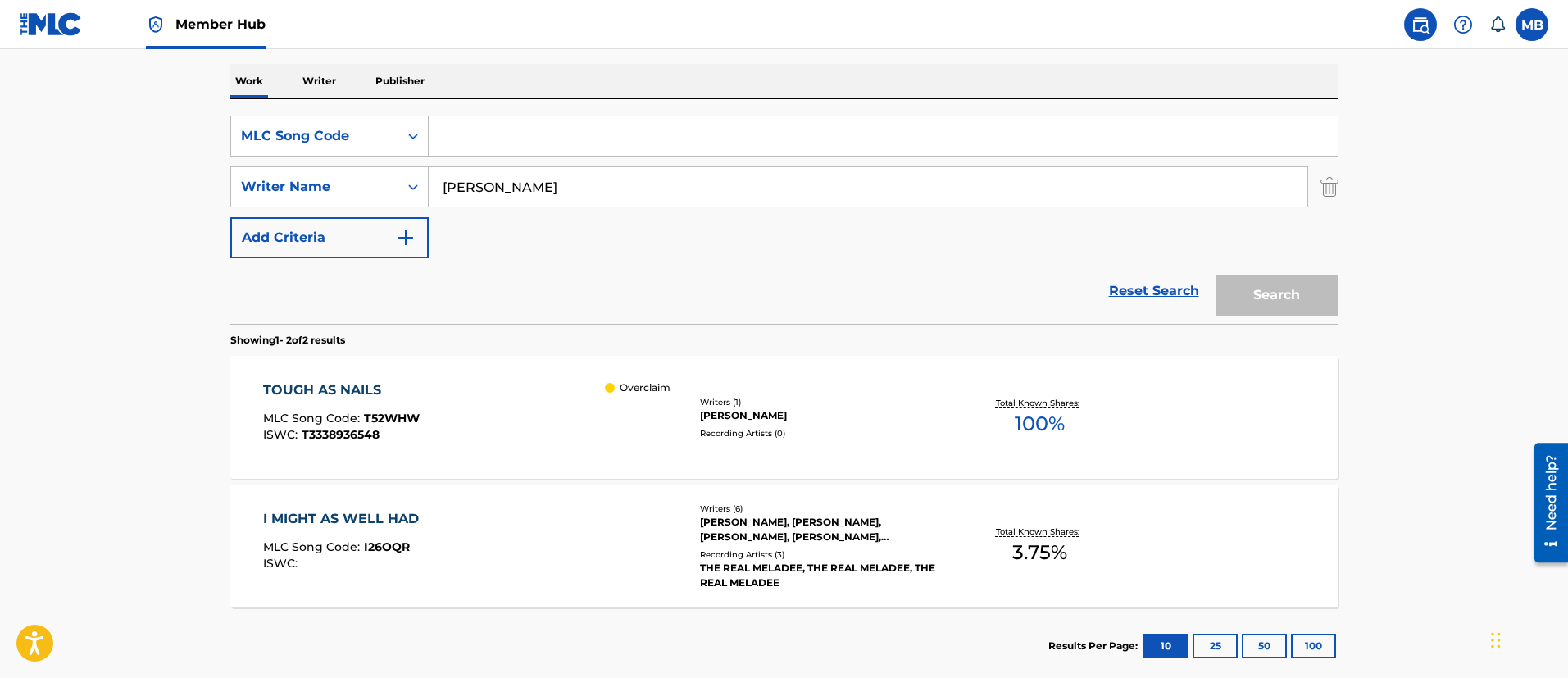
paste input "MVB1VI"
click at [528, 146] on input "Search Form" at bounding box center [883, 136] width 909 height 39
type input "MVB1VI"
click at [1215, 274] on button "Search" at bounding box center [1276, 294] width 123 height 41
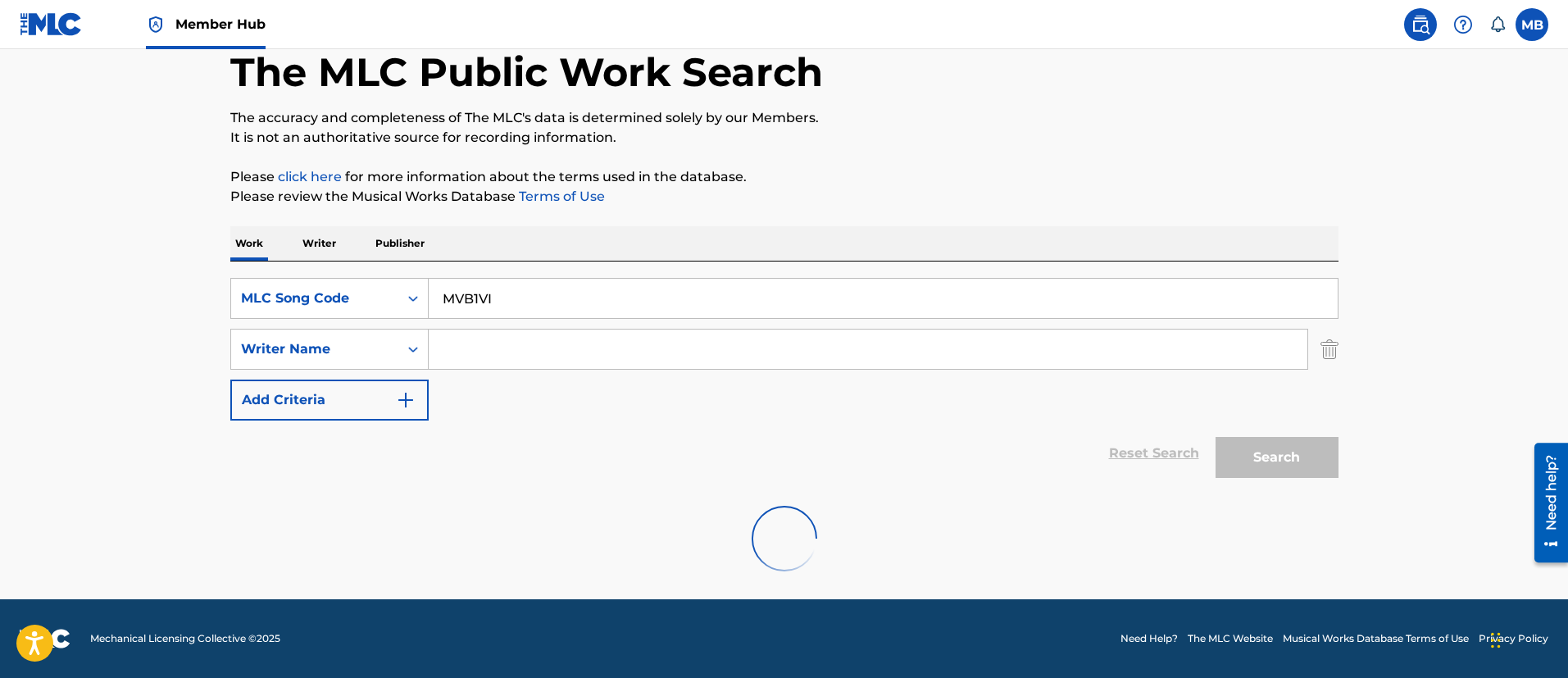
scroll to position [214, 0]
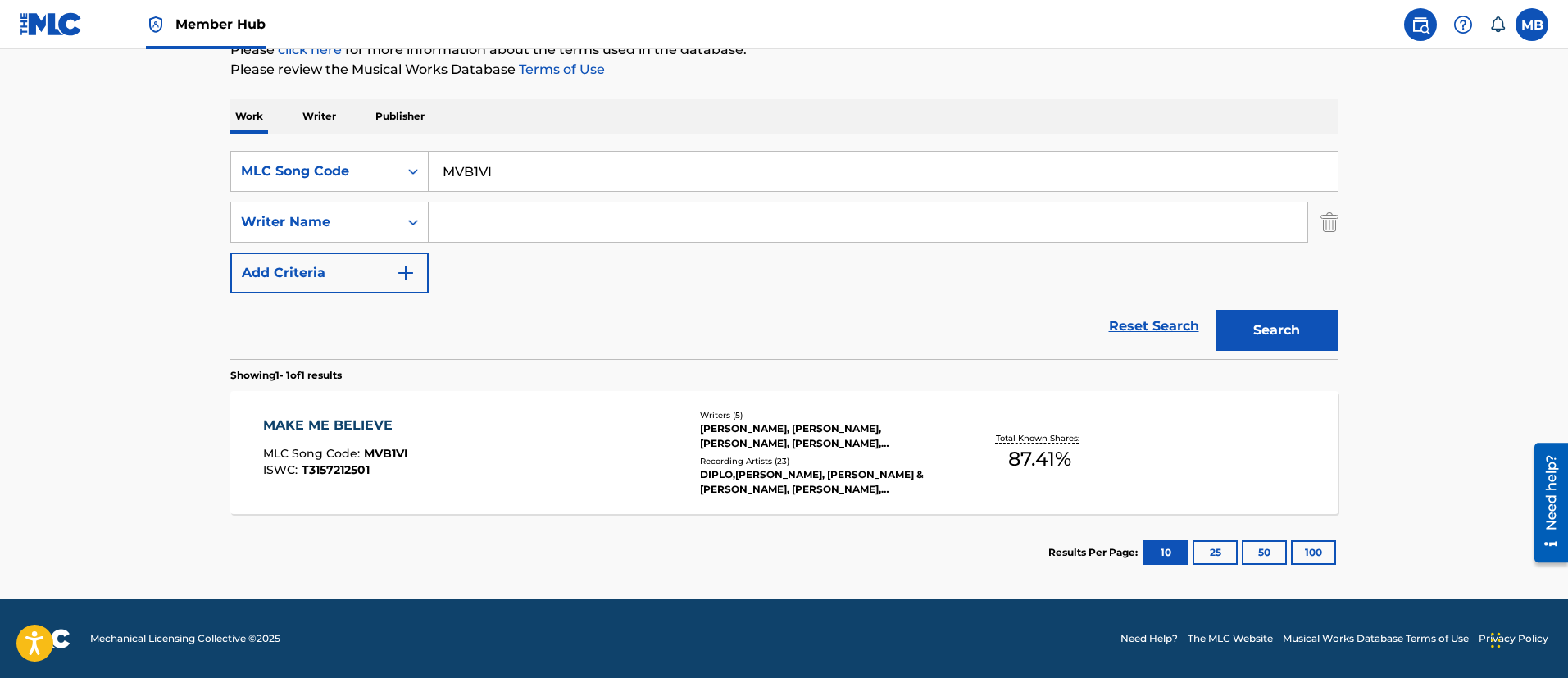
click at [513, 422] on div "MAKE ME BELIEVE MLC Song Code : MVB1VI ISWC : T3157212501" at bounding box center [474, 452] width 421 height 74
